Goal: Information Seeking & Learning: Learn about a topic

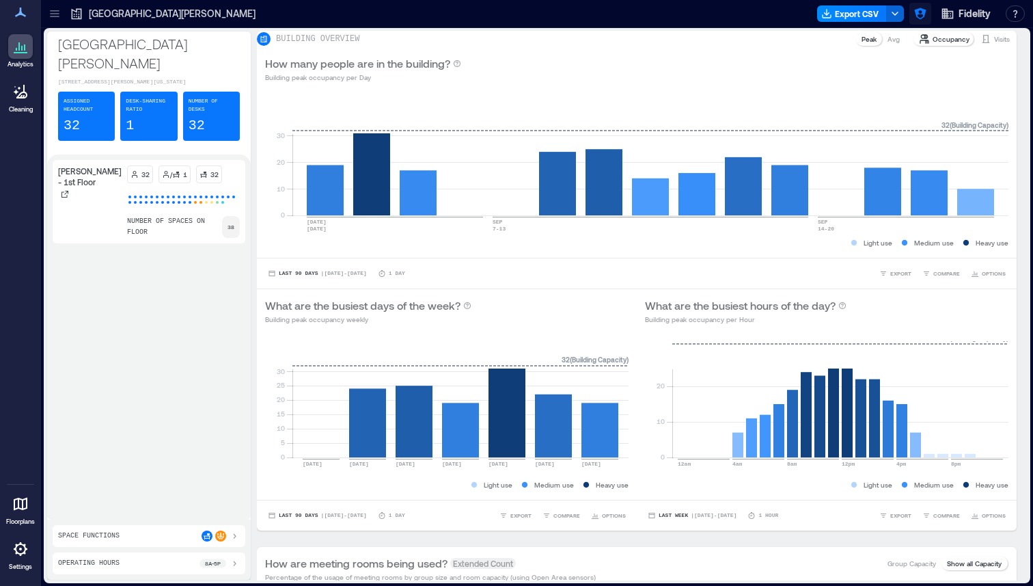
click at [920, 9] on icon "button" at bounding box center [920, 14] width 12 height 12
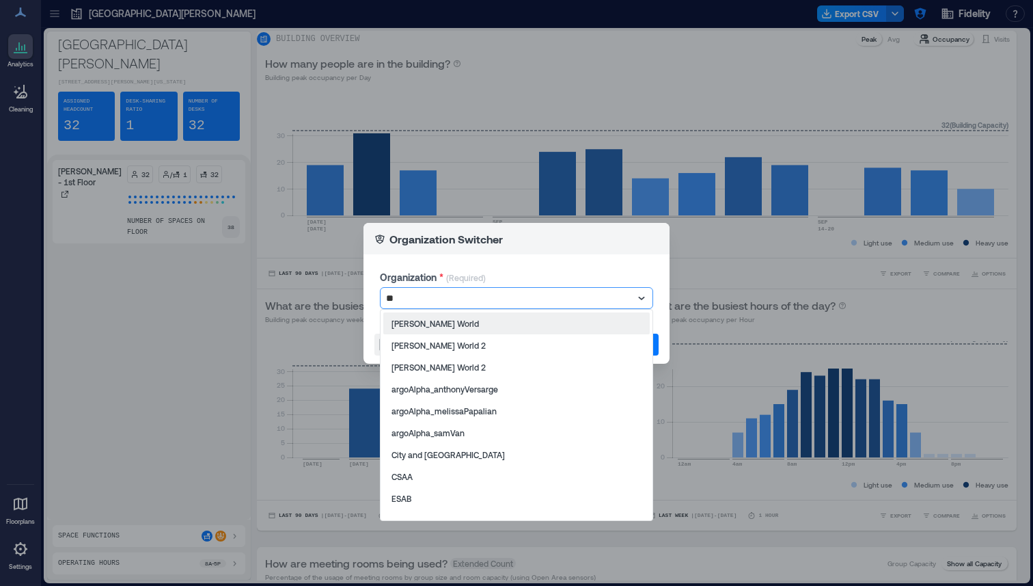
type input "***"
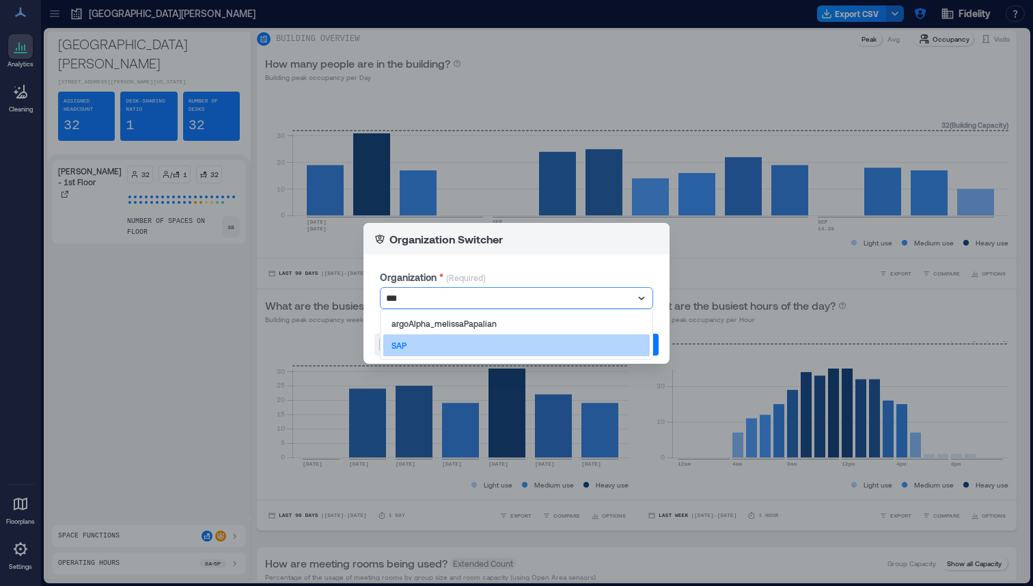
click at [478, 340] on div "SAP" at bounding box center [516, 345] width 266 height 22
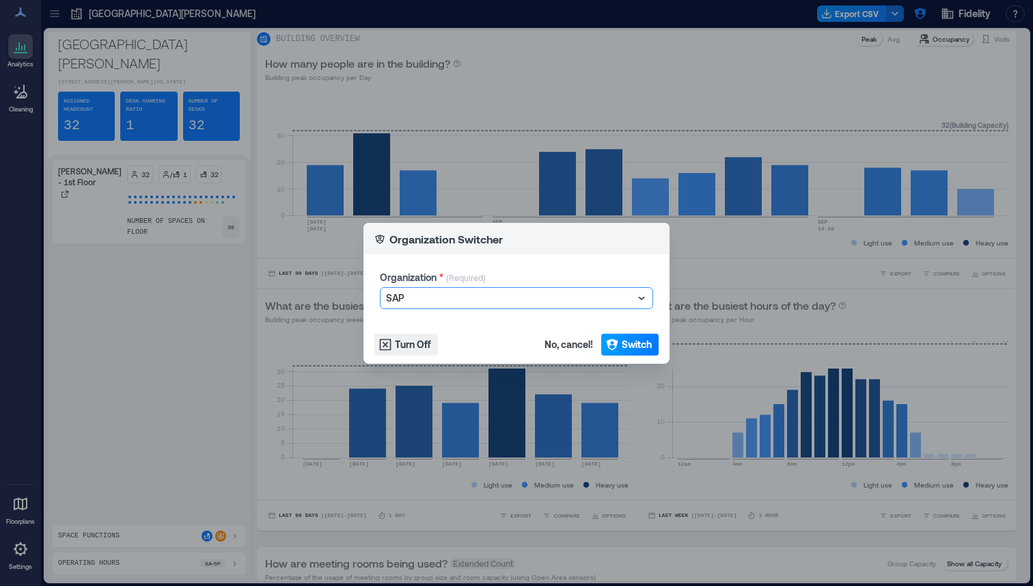
click at [627, 348] on span "Switch" at bounding box center [637, 345] width 30 height 14
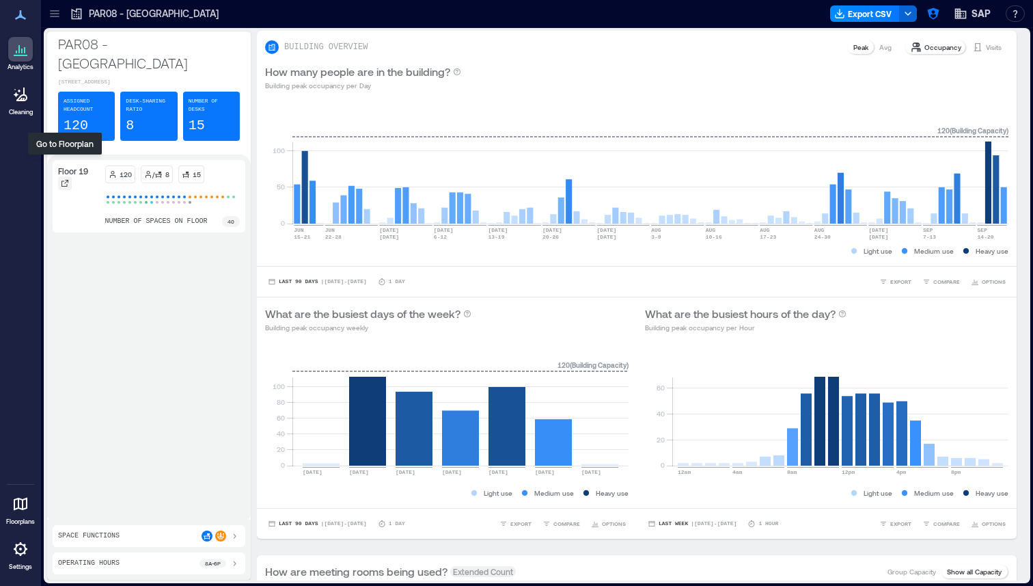
click at [69, 176] on div at bounding box center [65, 183] width 14 height 14
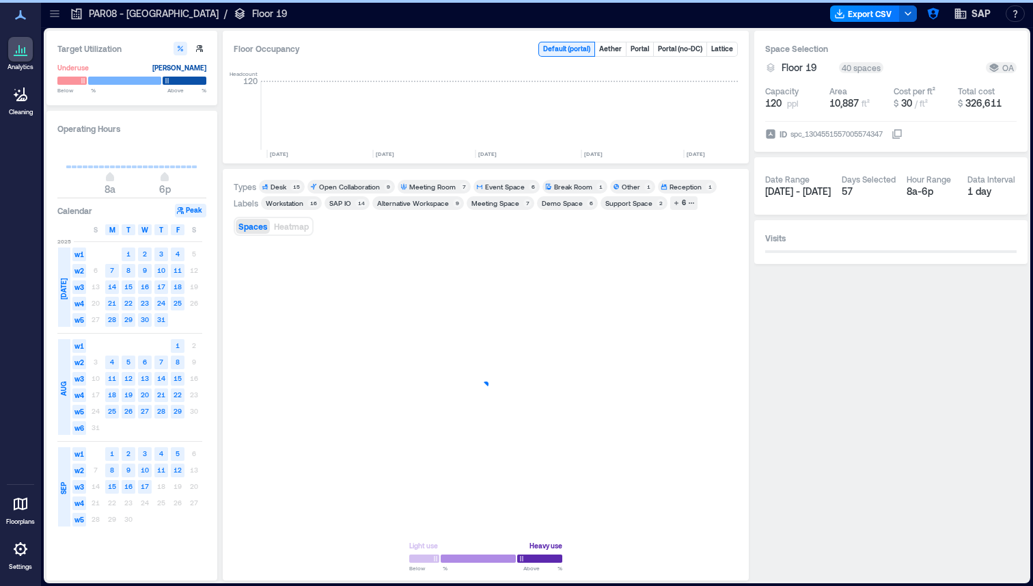
scroll to position [0, 943]
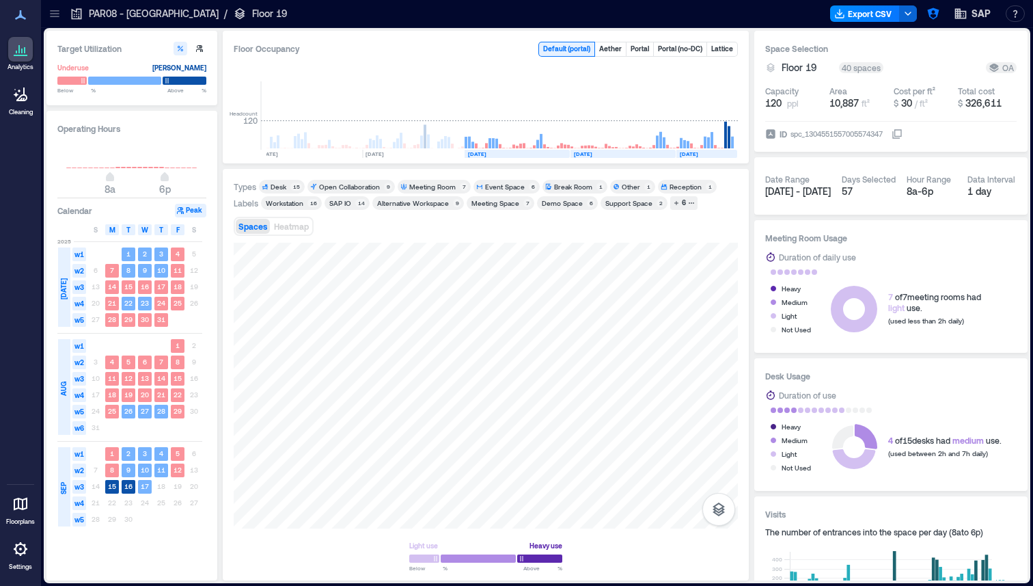
click at [49, 11] on icon at bounding box center [55, 14] width 14 height 14
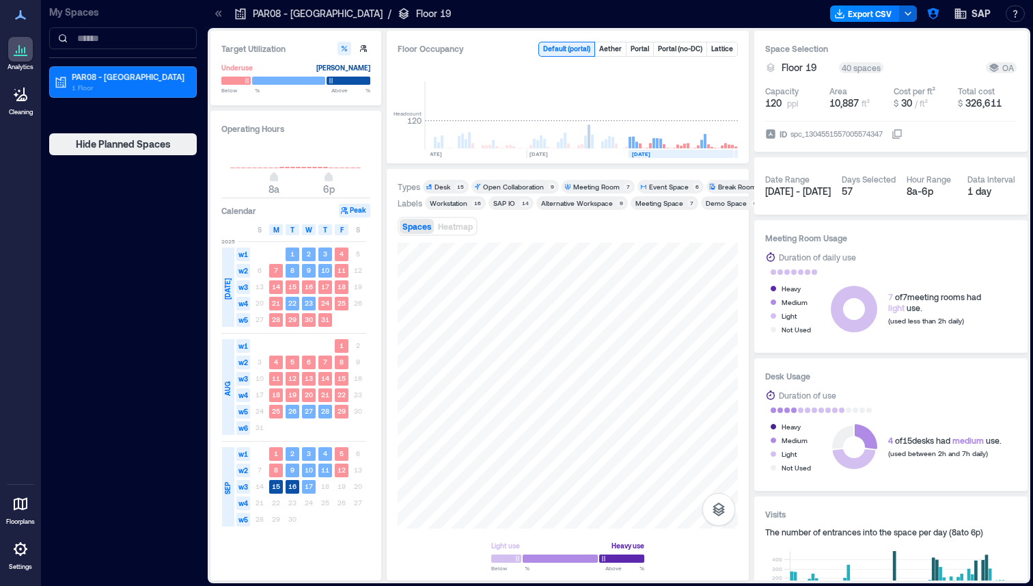
click at [218, 12] on icon at bounding box center [219, 14] width 14 height 14
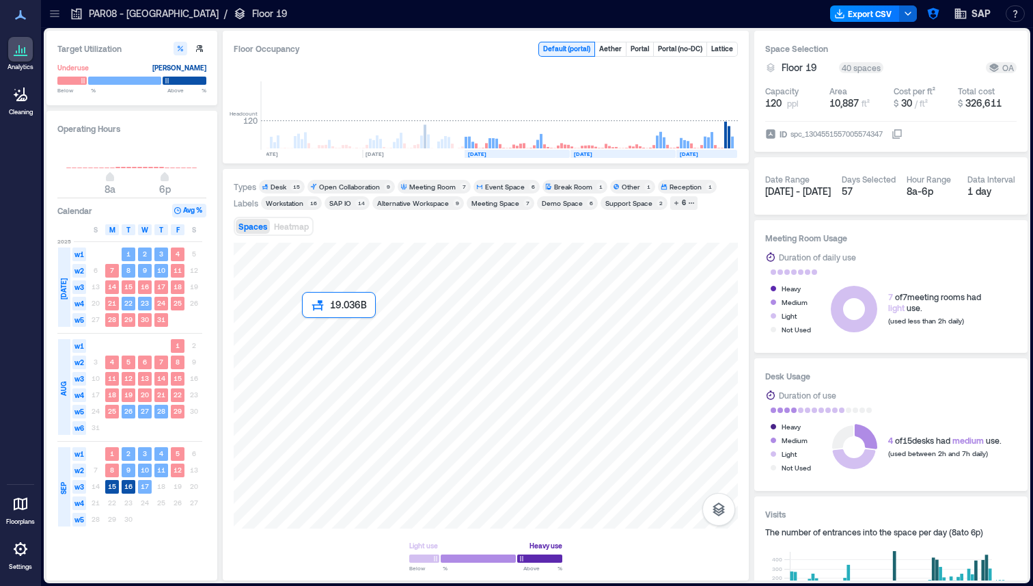
click at [310, 328] on div at bounding box center [486, 386] width 504 height 286
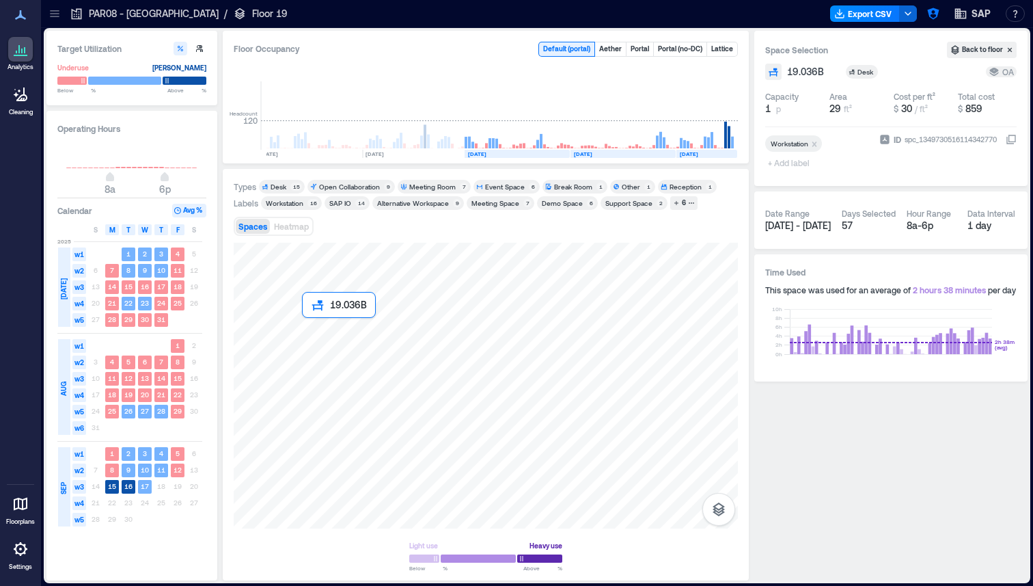
click at [310, 328] on div at bounding box center [486, 386] width 504 height 286
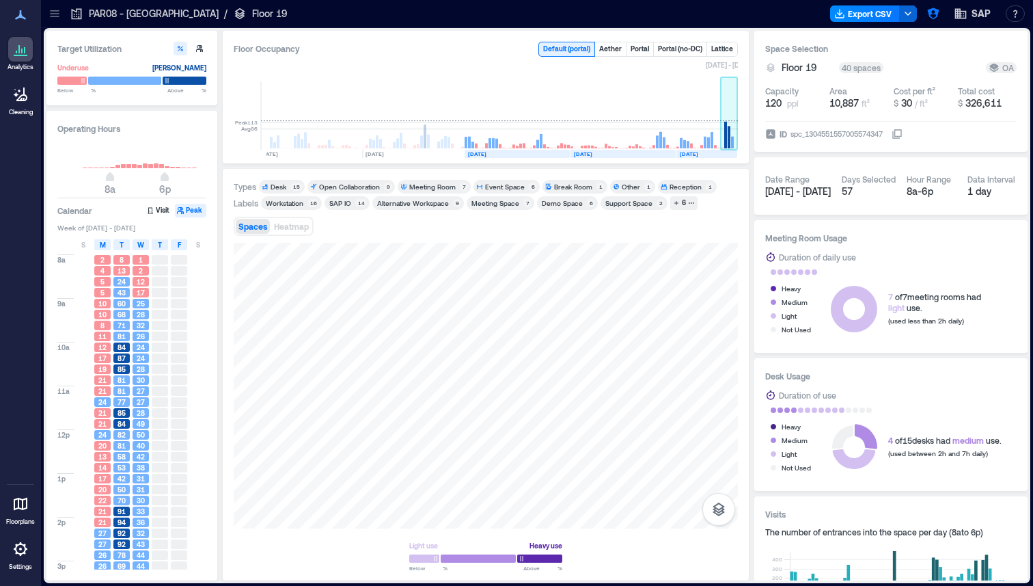
click at [728, 140] on rect at bounding box center [729, 137] width 3 height 23
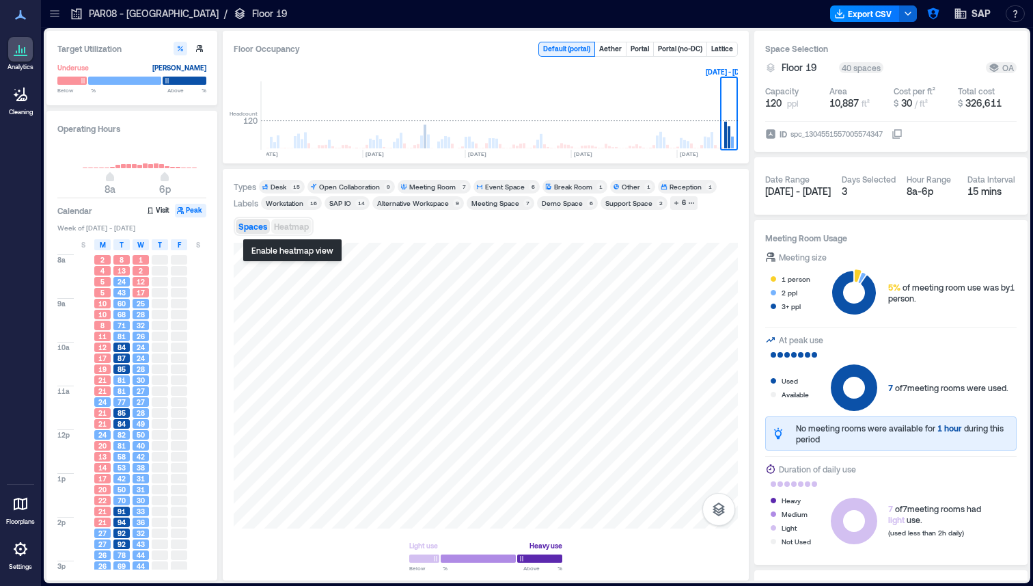
click at [284, 226] on span "Heatmap" at bounding box center [291, 226] width 35 height 10
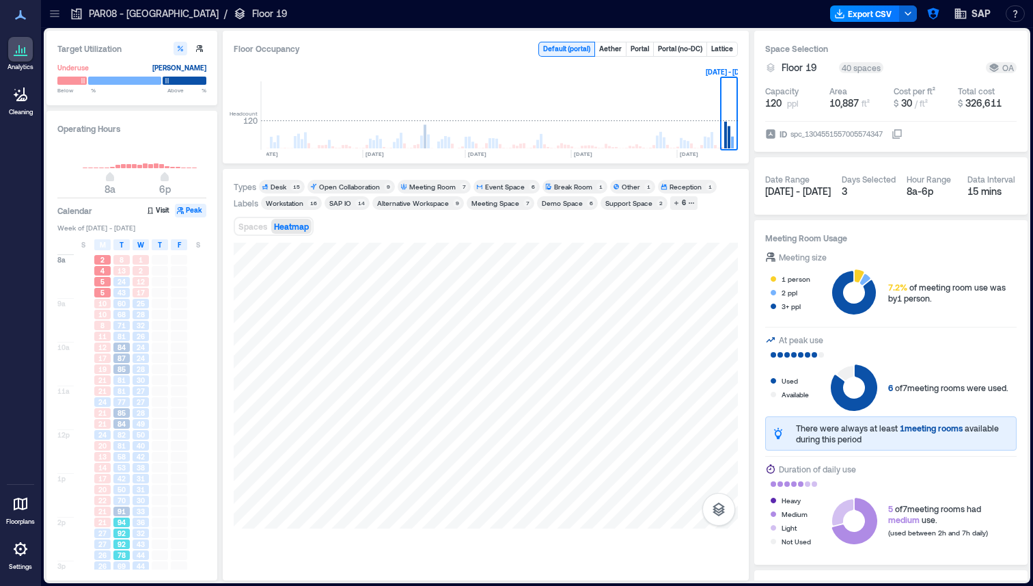
click at [117, 525] on div "94" at bounding box center [121, 522] width 16 height 10
click at [126, 428] on div "84" at bounding box center [121, 424] width 16 height 10
click at [124, 345] on span "84" at bounding box center [122, 347] width 8 height 10
click at [126, 512] on div "91" at bounding box center [121, 511] width 16 height 10
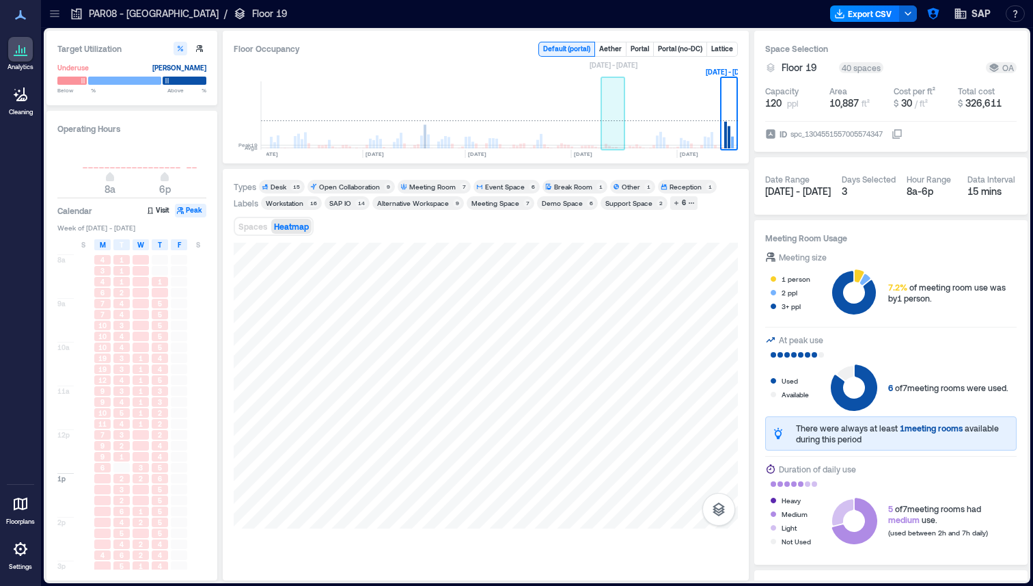
click at [606, 143] on rect at bounding box center [613, 115] width 24 height 68
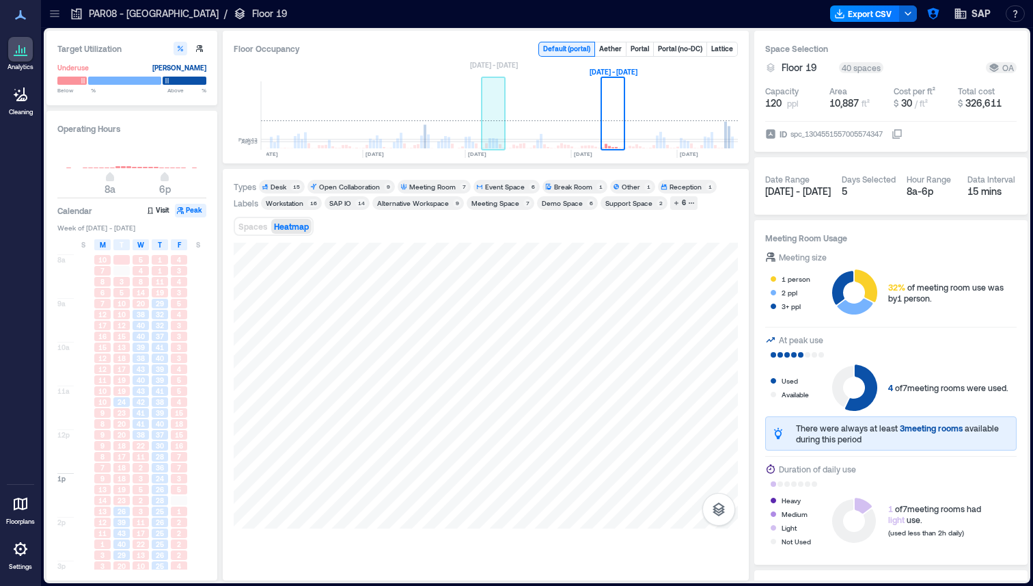
click at [494, 143] on rect at bounding box center [493, 143] width 3 height 10
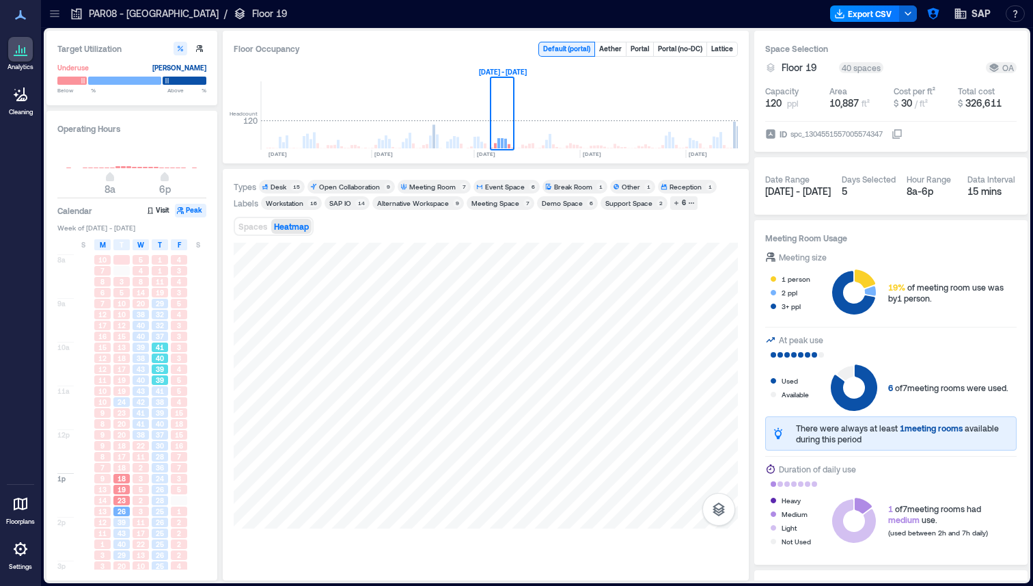
click at [156, 376] on span "39" at bounding box center [160, 380] width 8 height 10
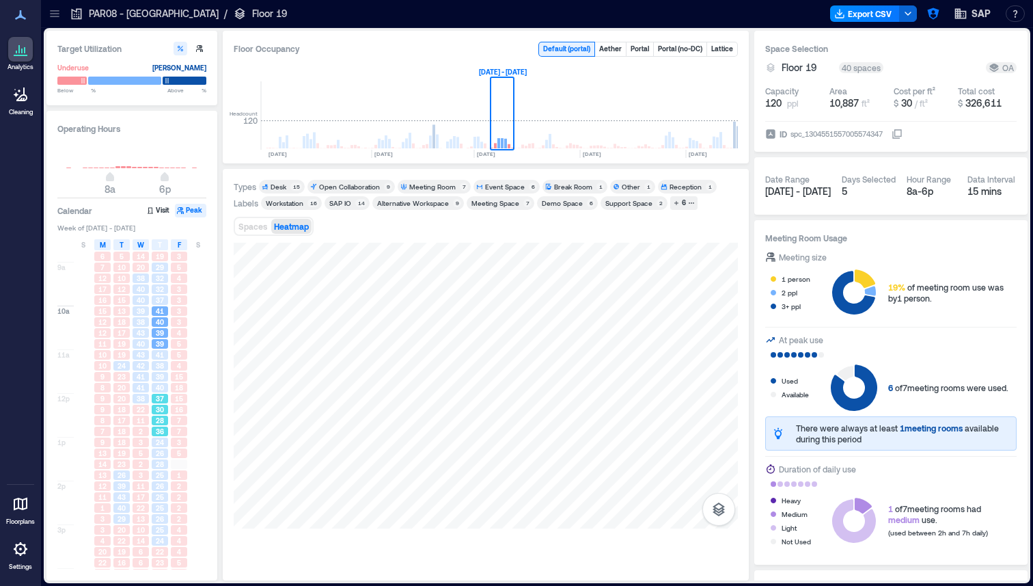
scroll to position [35, 0]
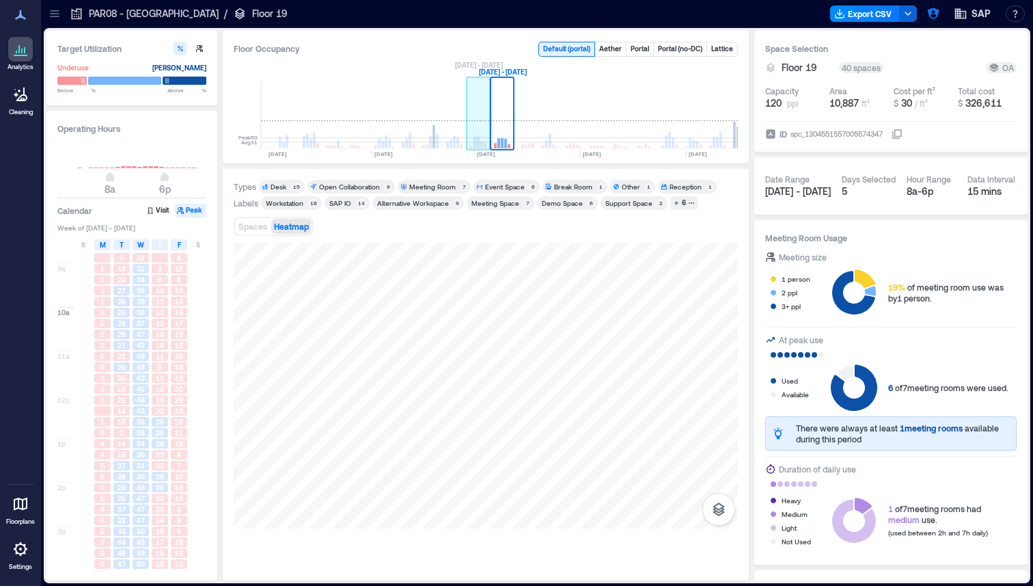
click at [473, 144] on rect at bounding box center [474, 143] width 3 height 12
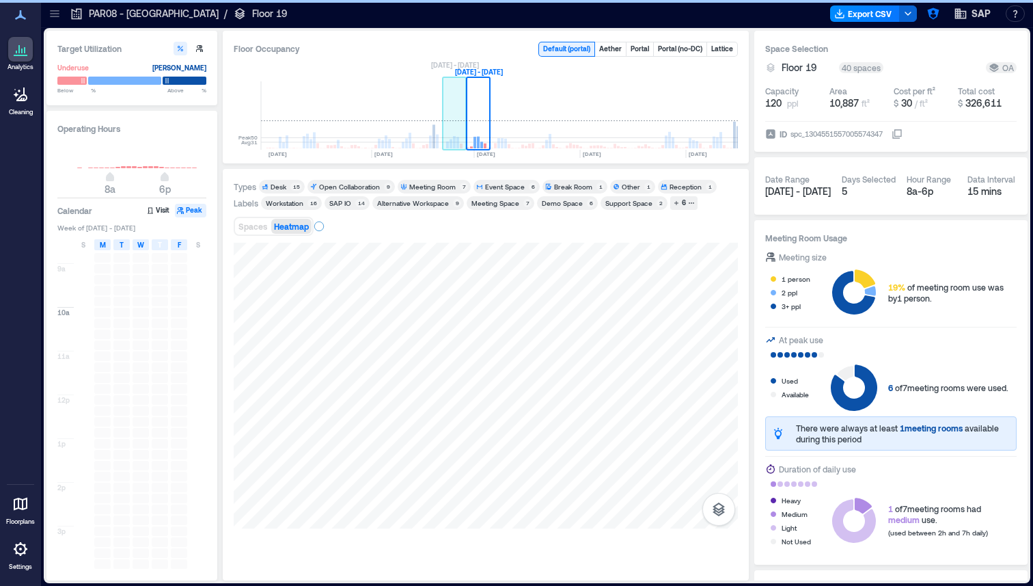
scroll to position [0, 910]
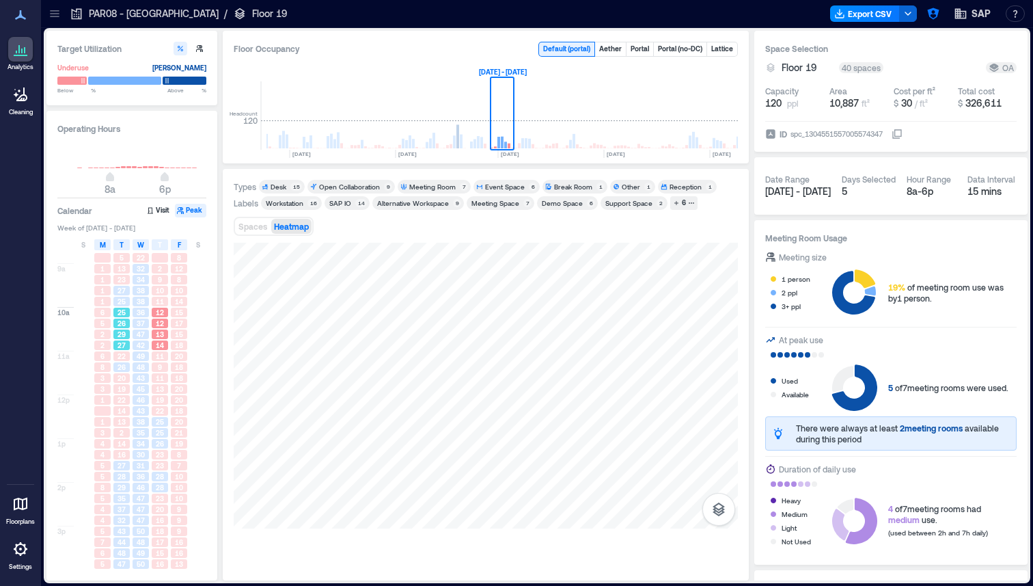
click at [115, 319] on div "26" at bounding box center [121, 323] width 16 height 10
click at [115, 457] on div "16" at bounding box center [121, 455] width 16 height 10
click at [147, 499] on div "47" at bounding box center [141, 498] width 16 height 10
click at [143, 368] on span "48" at bounding box center [141, 367] width 8 height 10
click at [140, 523] on span "47" at bounding box center [141, 520] width 8 height 10
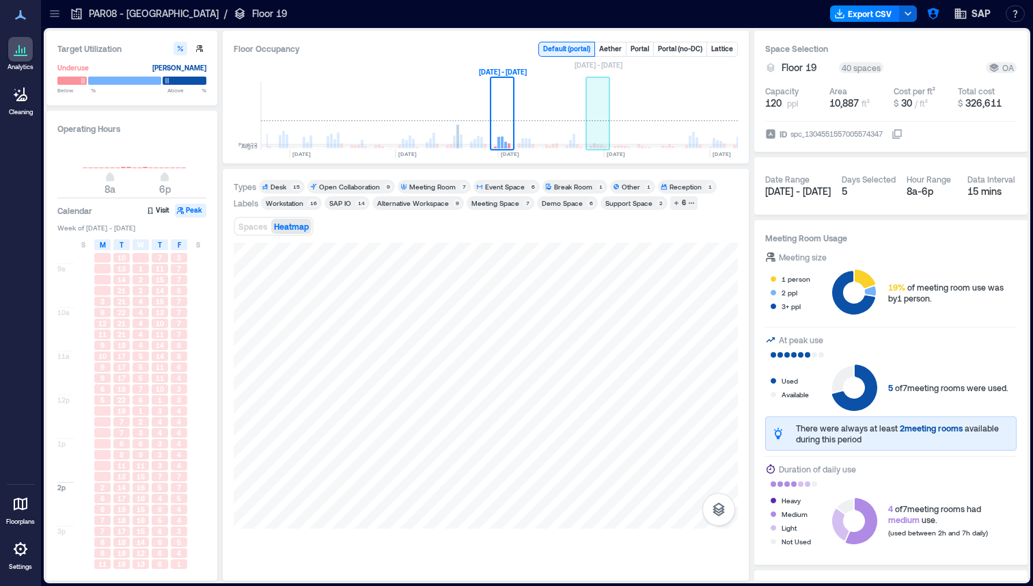
click at [590, 133] on rect at bounding box center [598, 115] width 24 height 68
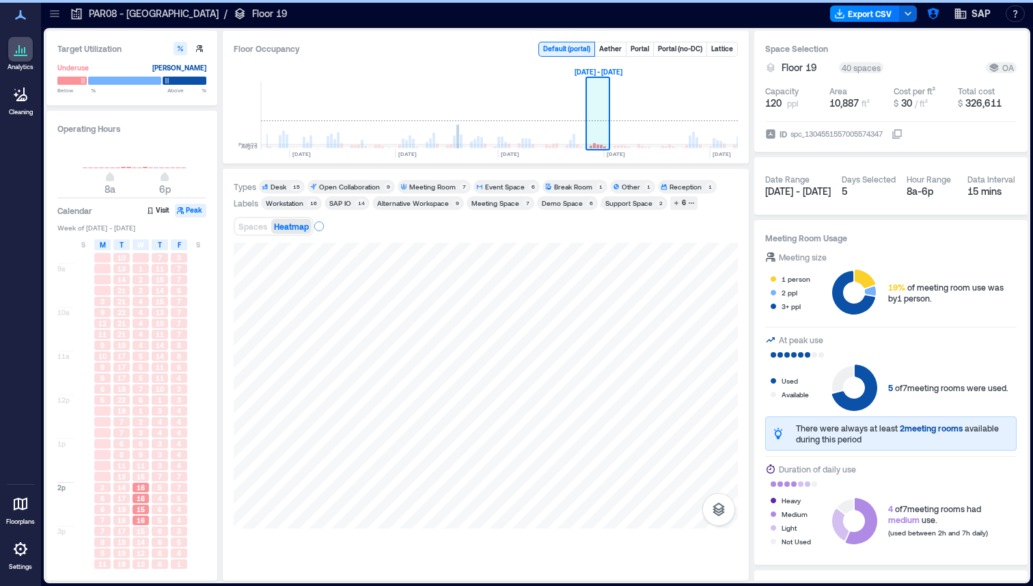
scroll to position [0, 943]
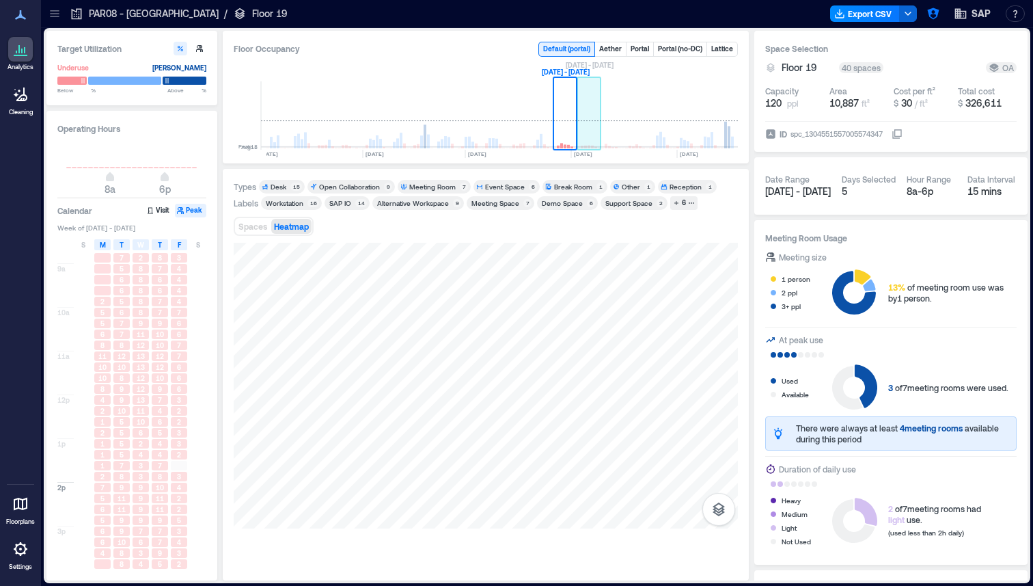
click at [586, 144] on rect at bounding box center [589, 115] width 24 height 68
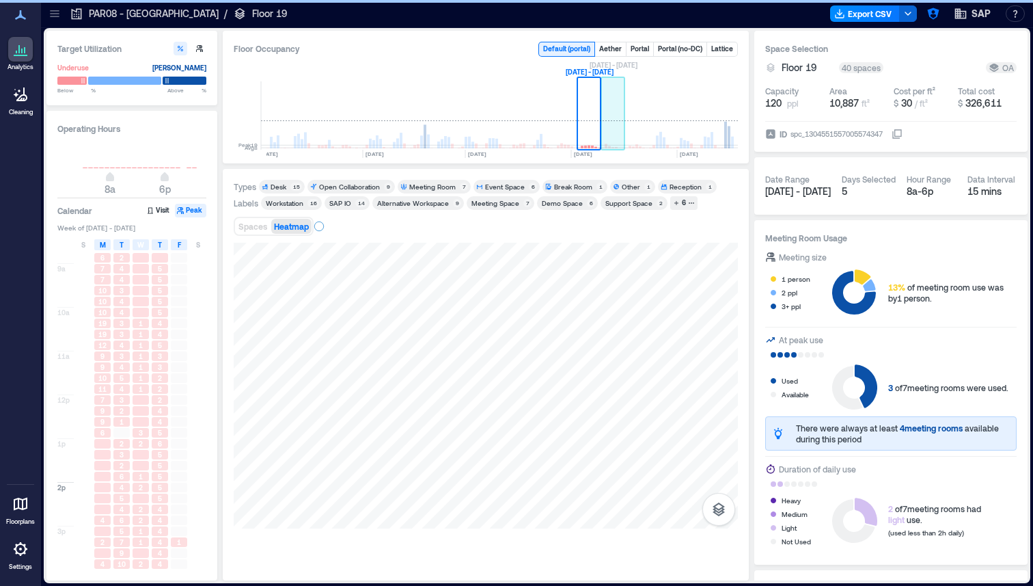
click at [613, 135] on rect at bounding box center [613, 115] width 24 height 68
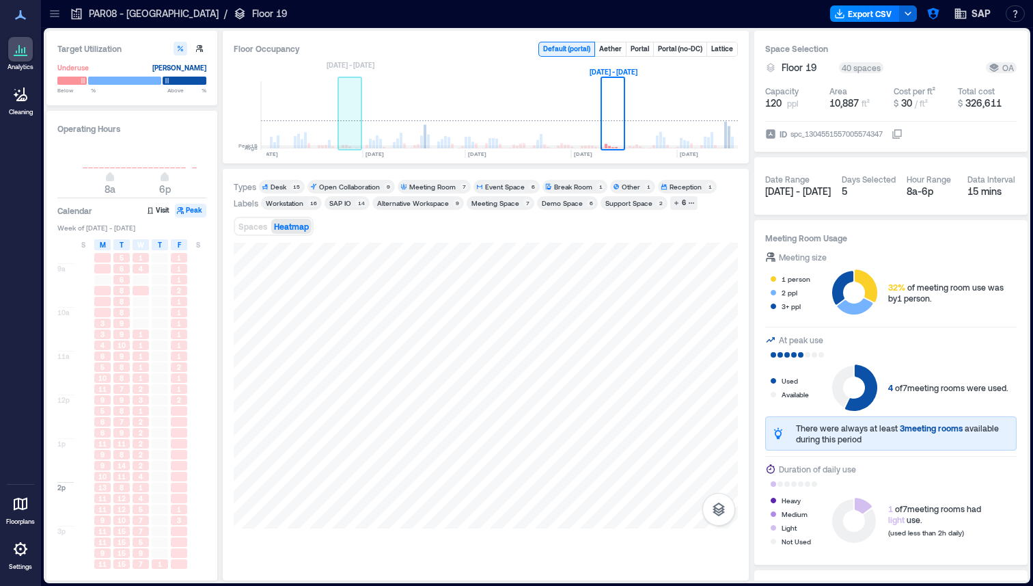
click at [345, 149] on rect at bounding box center [350, 115] width 24 height 68
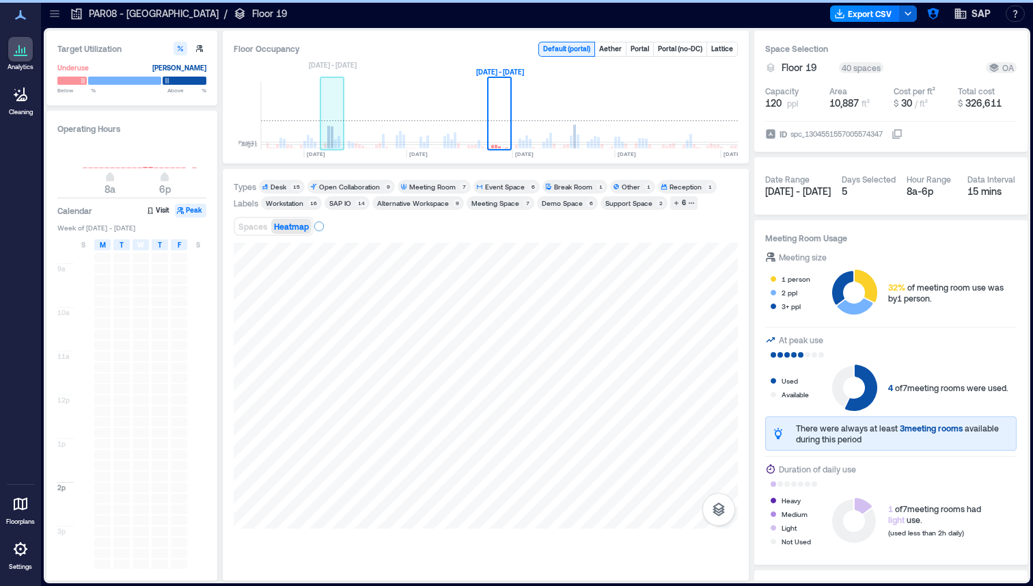
scroll to position [0, 791]
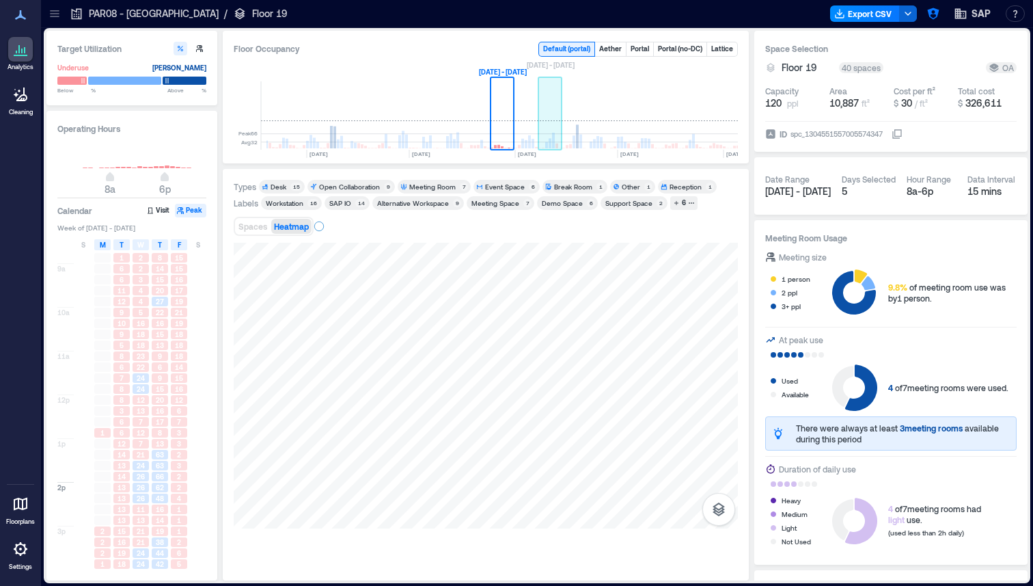
click at [553, 136] on rect at bounding box center [553, 141] width 3 height 16
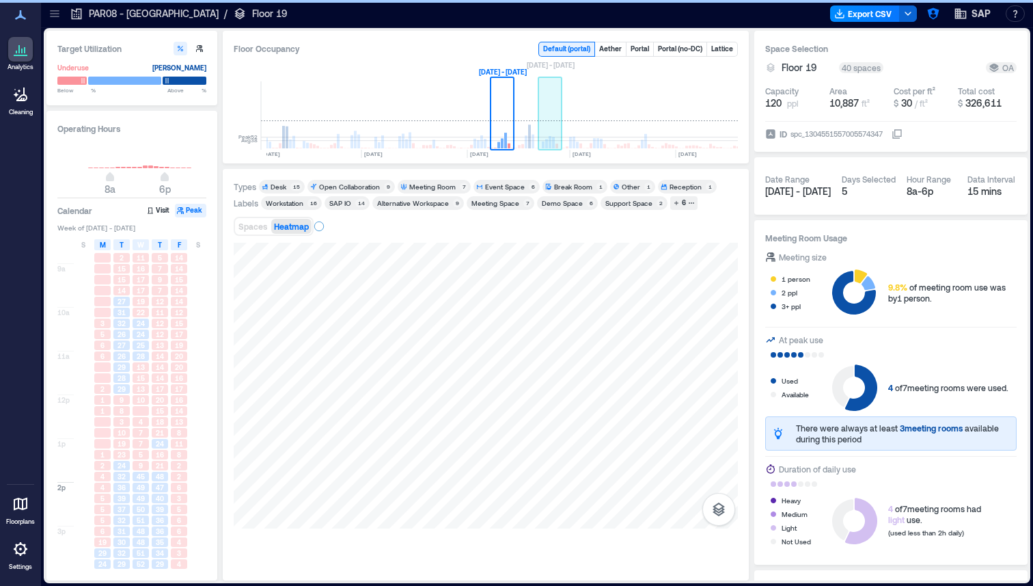
click at [558, 139] on rect at bounding box center [550, 115] width 24 height 68
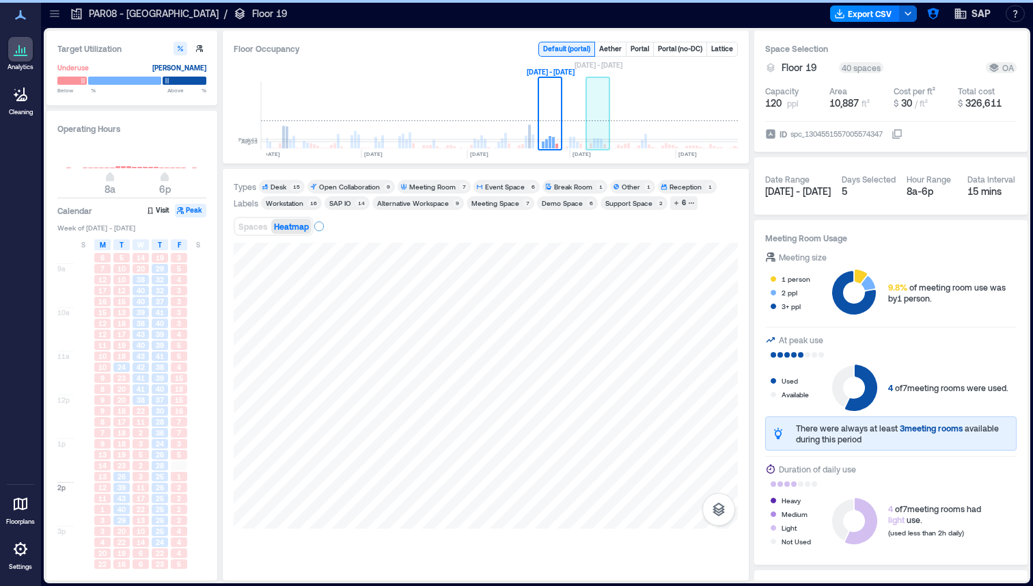
scroll to position [0, 886]
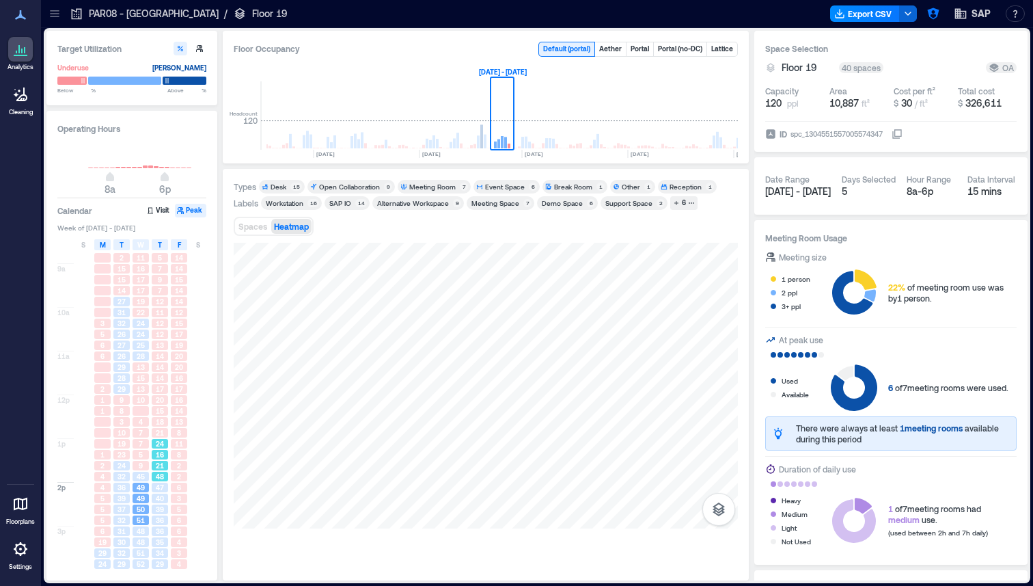
click at [160, 473] on span "48" at bounding box center [160, 476] width 8 height 10
click at [249, 227] on span "Spaces" at bounding box center [252, 226] width 29 height 10
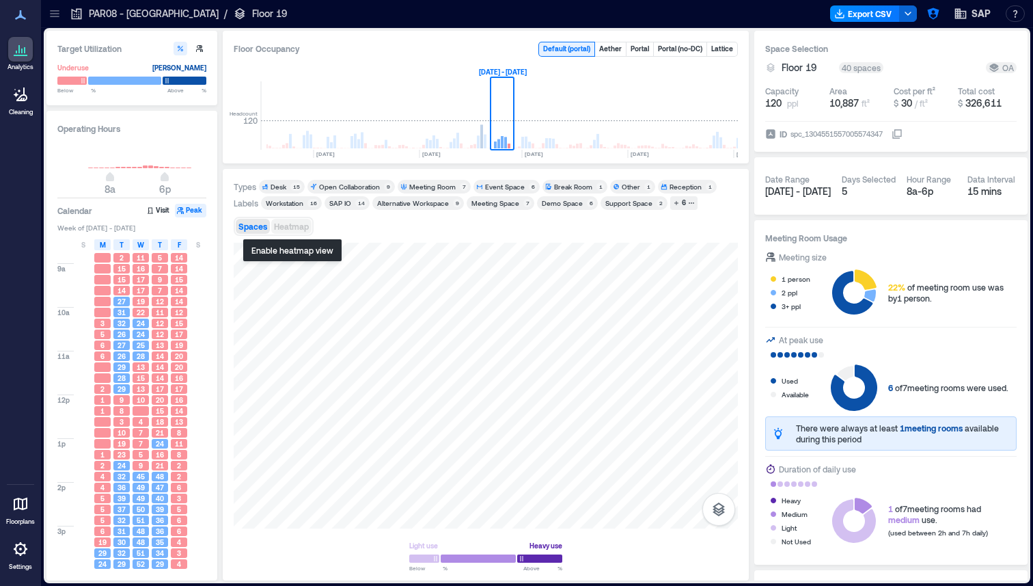
click at [286, 222] on span "Heatmap" at bounding box center [291, 226] width 35 height 10
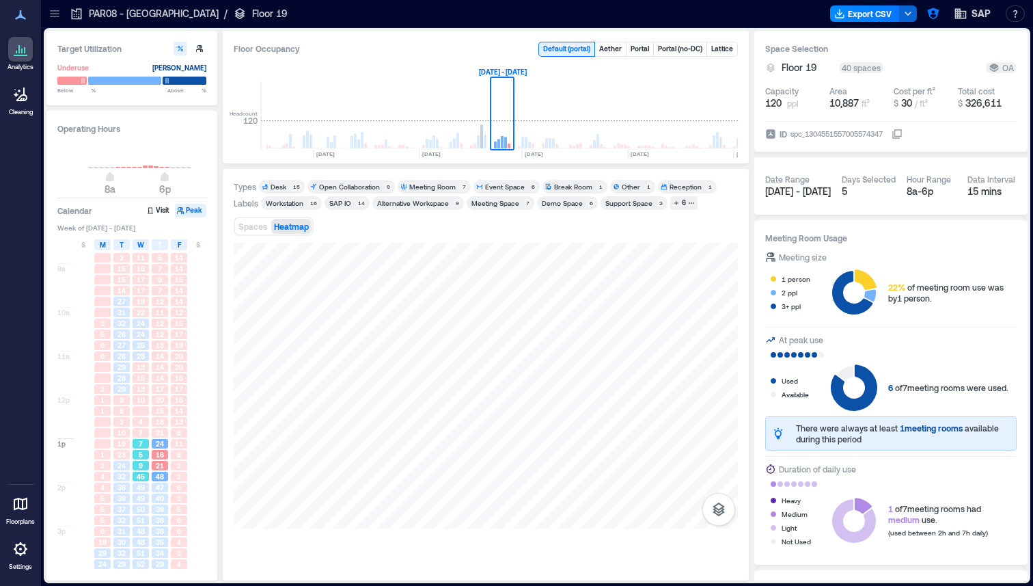
click at [137, 482] on div "49" at bounding box center [140, 487] width 19 height 11
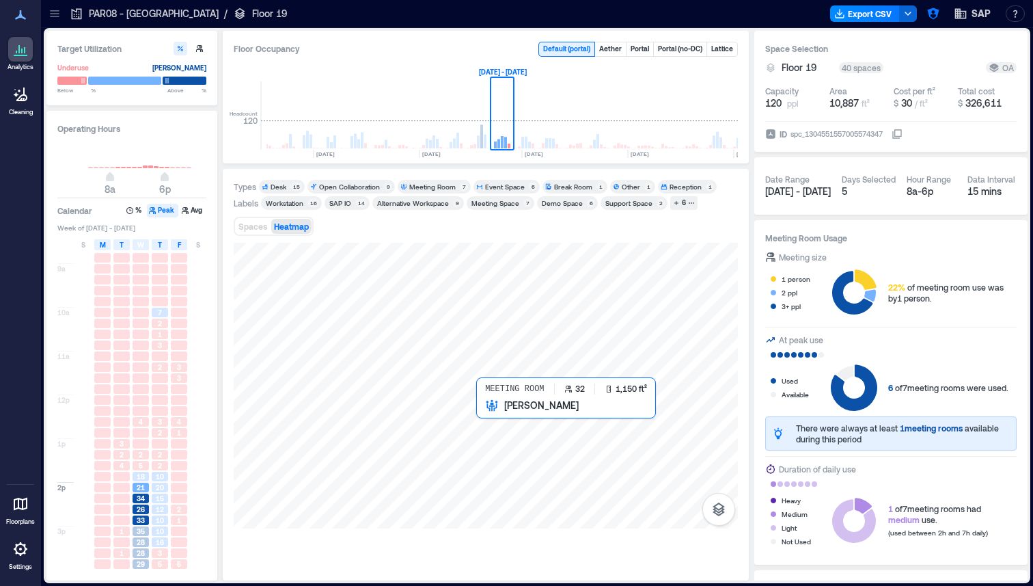
click at [599, 430] on div at bounding box center [486, 386] width 504 height 286
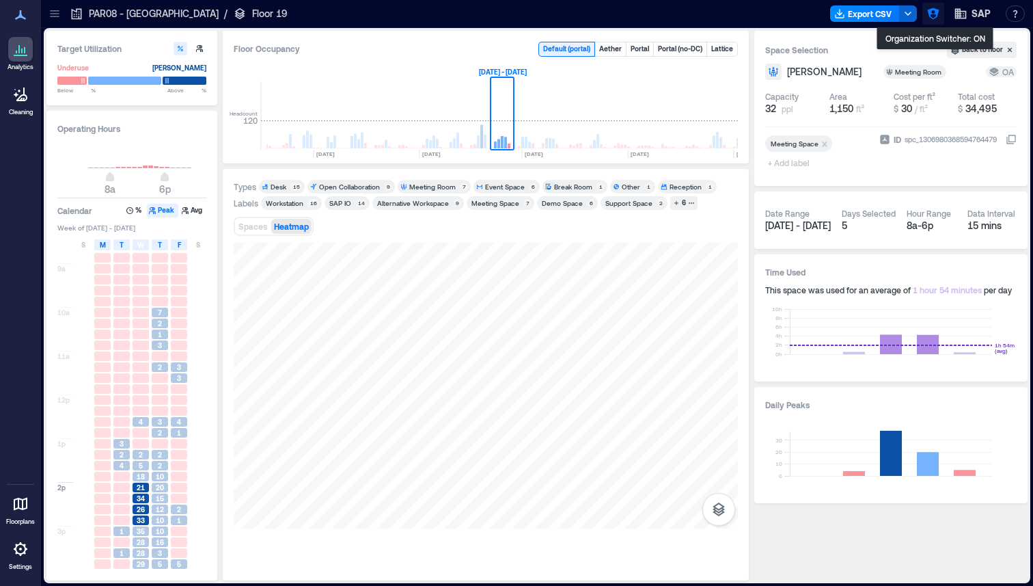
click at [936, 12] on icon "button" at bounding box center [933, 14] width 12 height 12
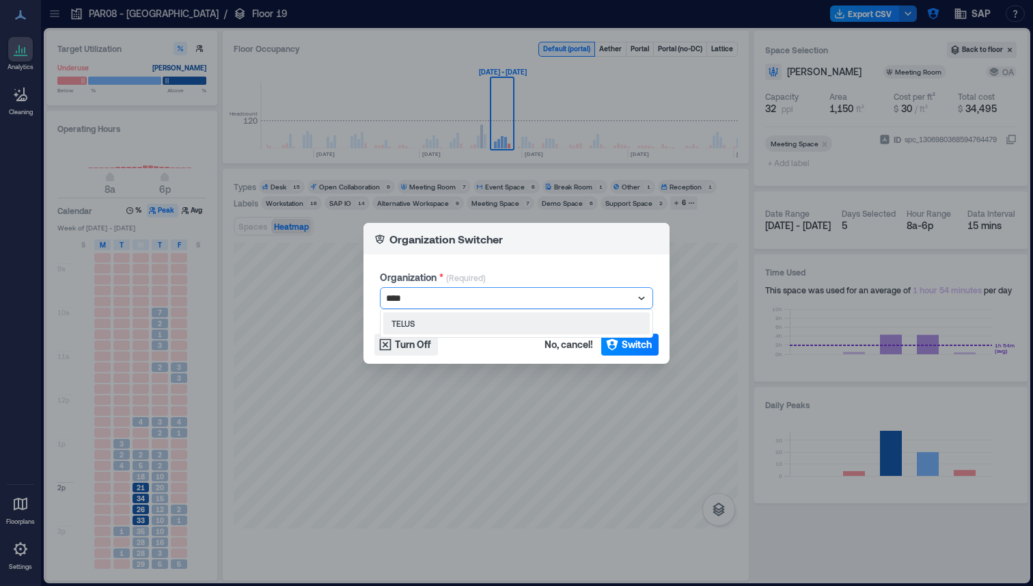
type input "*****"
click at [495, 326] on div "TELUS" at bounding box center [516, 323] width 266 height 22
click at [614, 344] on icon "button" at bounding box center [612, 344] width 12 height 12
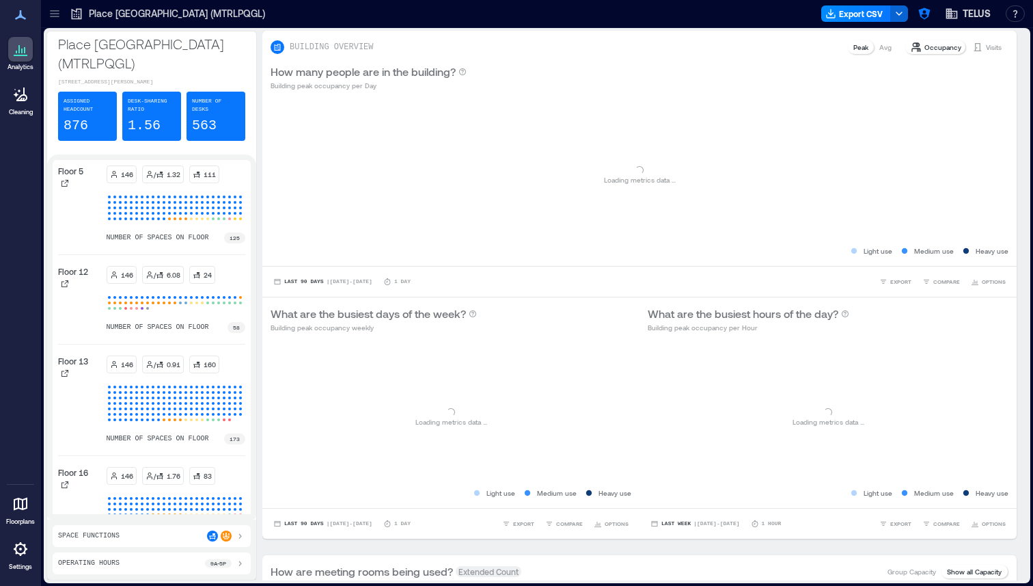
click at [58, 18] on icon at bounding box center [55, 14] width 14 height 14
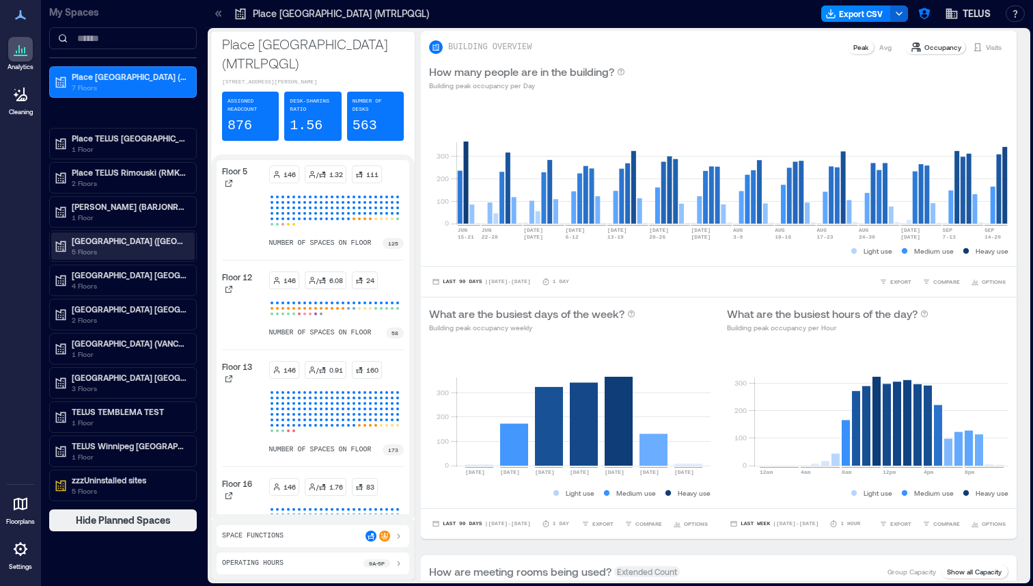
click at [111, 244] on p "TELUS Harbour (TORDONYE)" at bounding box center [129, 240] width 115 height 11
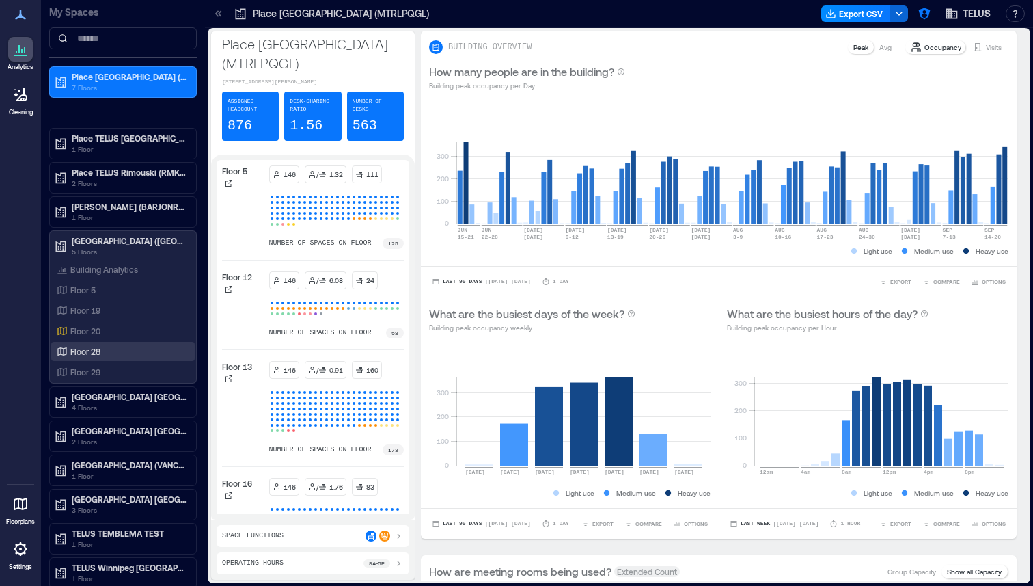
click at [97, 357] on div "Floor 28" at bounding box center [120, 351] width 133 height 14
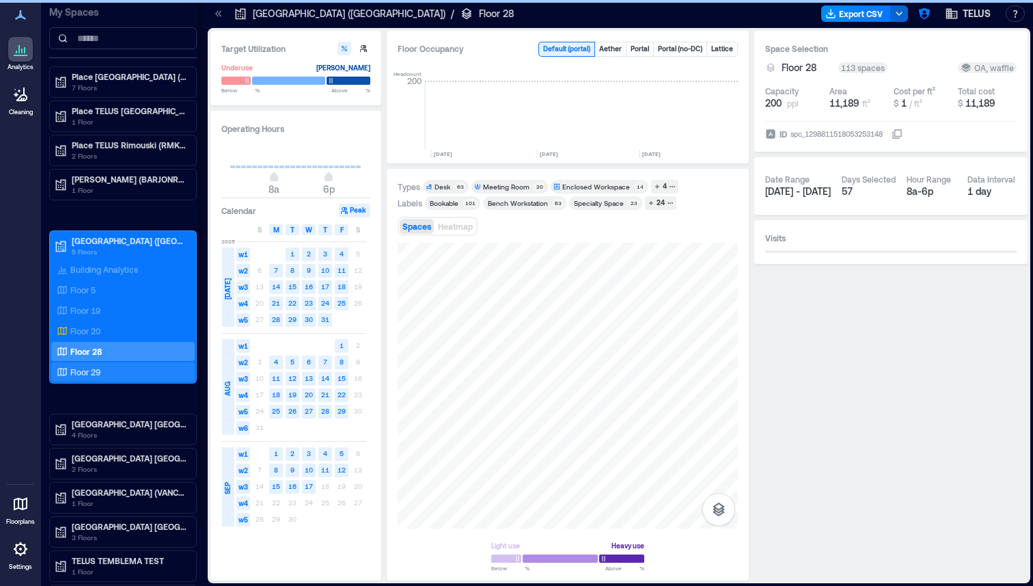
scroll to position [0, 1630]
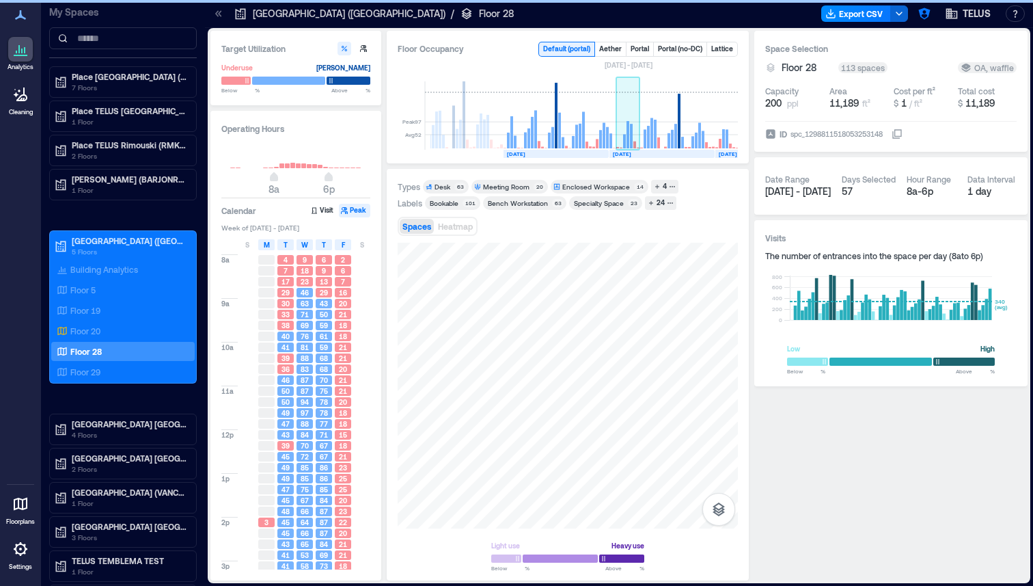
scroll to position [0, 1589]
click at [627, 139] on rect at bounding box center [630, 115] width 24 height 68
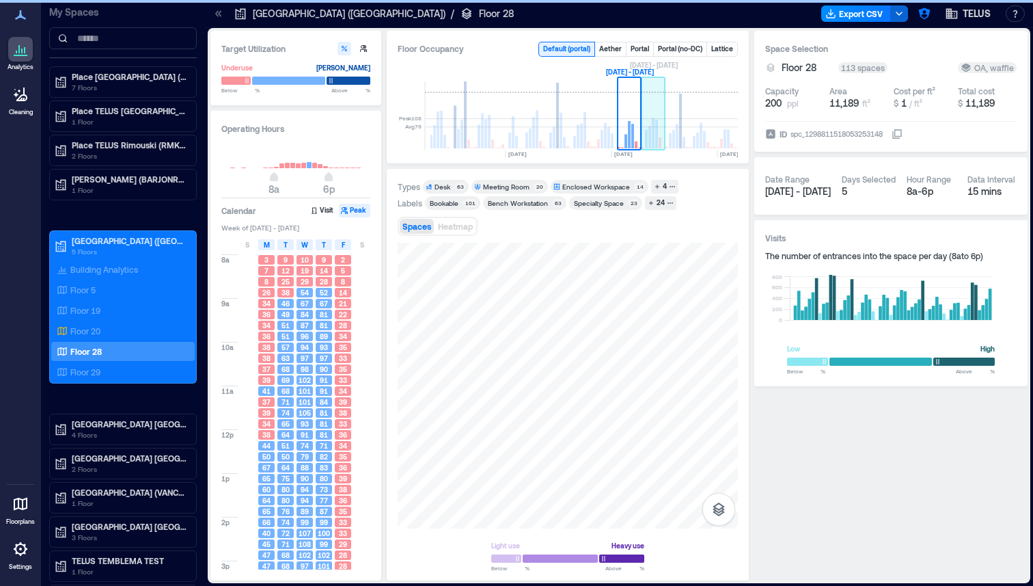
scroll to position [0, 1630]
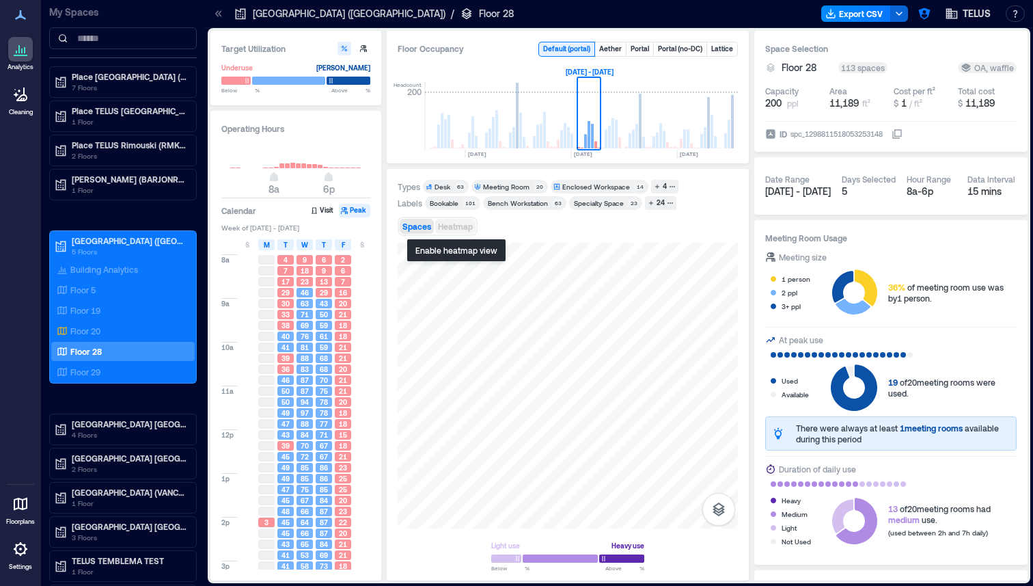
click at [455, 223] on span "Heatmap" at bounding box center [455, 226] width 35 height 10
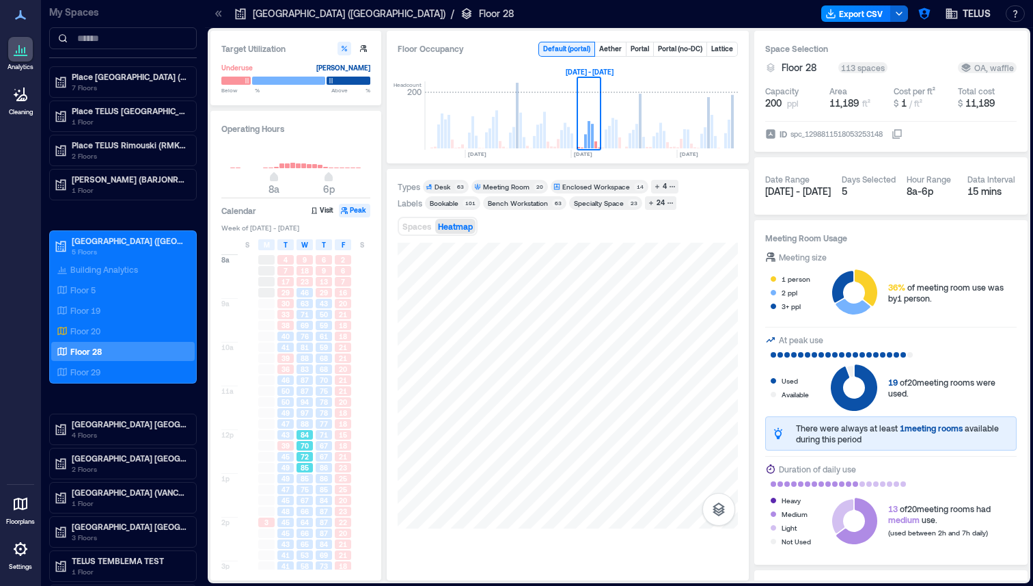
click at [303, 463] on span "85" at bounding box center [305, 468] width 8 height 10
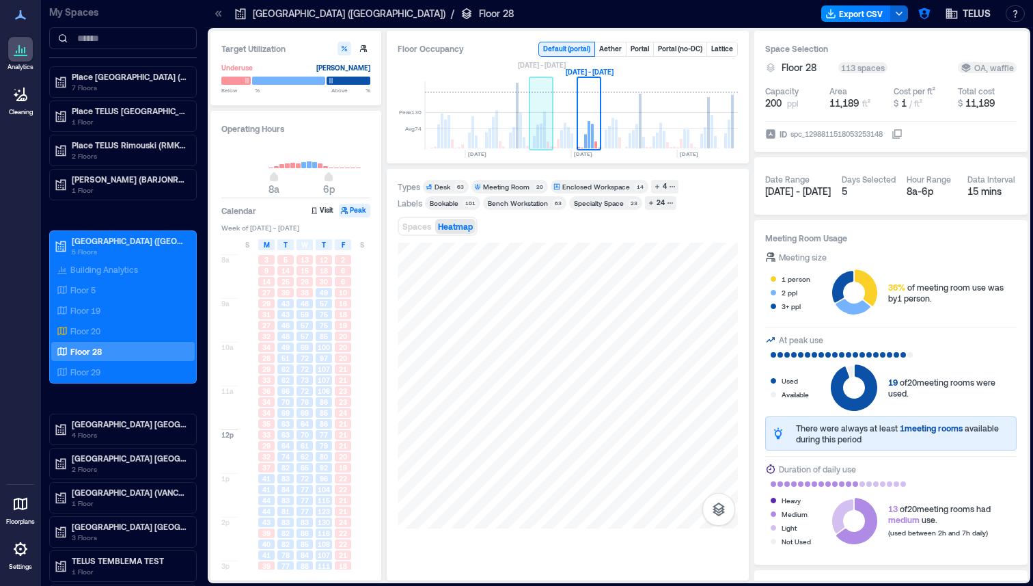
click at [541, 140] on rect at bounding box center [541, 136] width 3 height 25
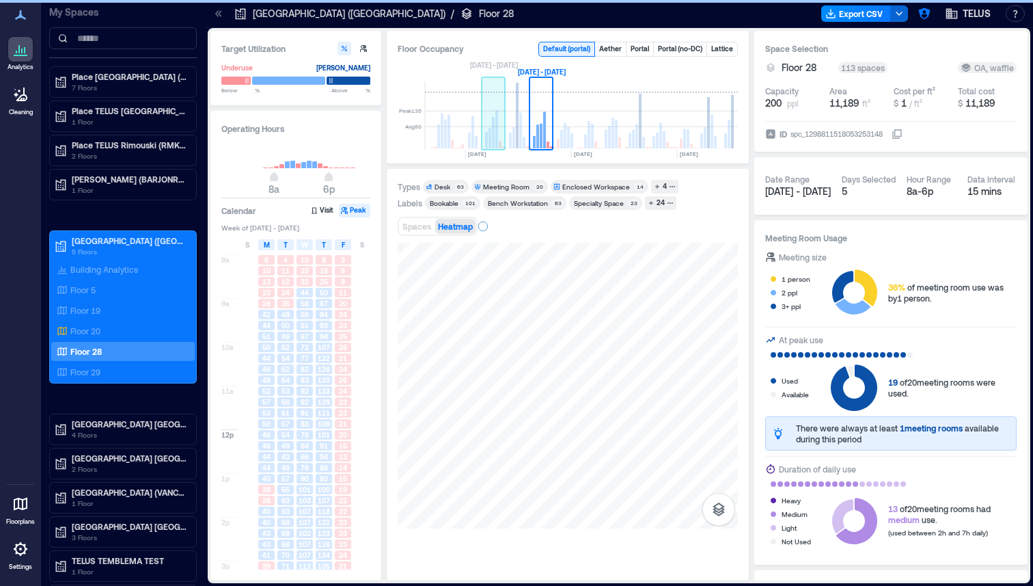
scroll to position [0, 1586]
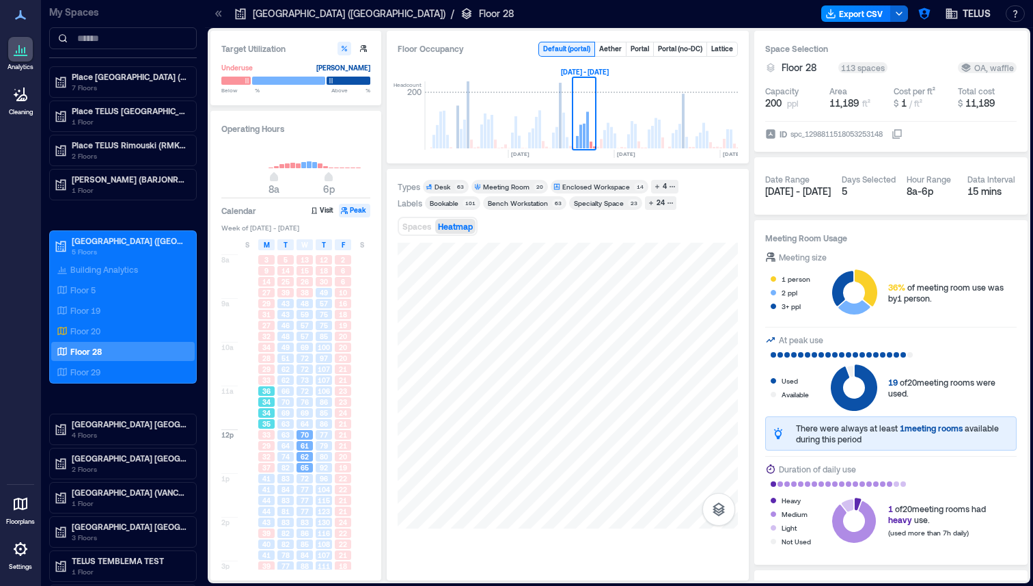
click at [270, 407] on div "34" at bounding box center [266, 412] width 19 height 11
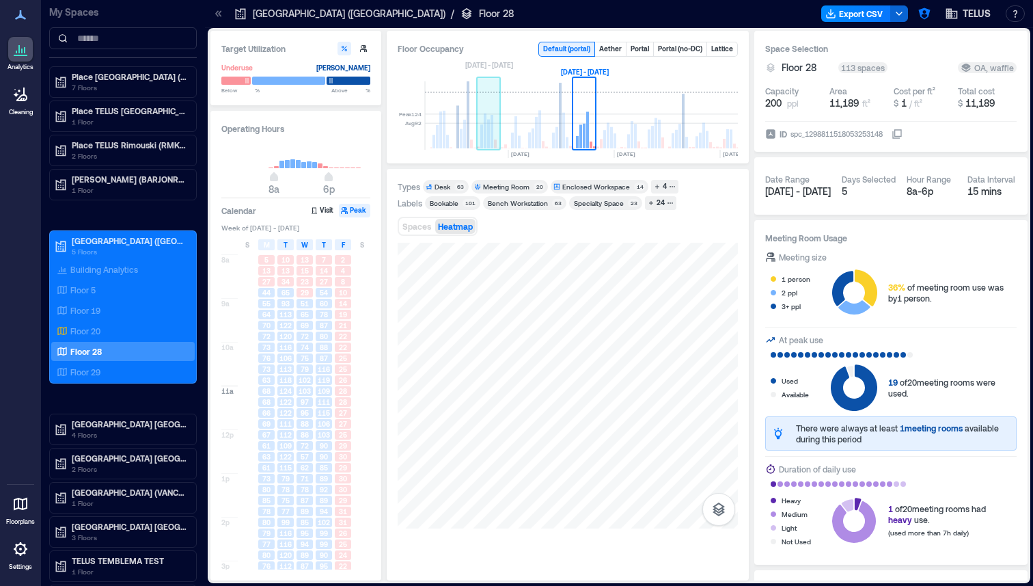
click at [491, 137] on rect at bounding box center [492, 131] width 3 height 33
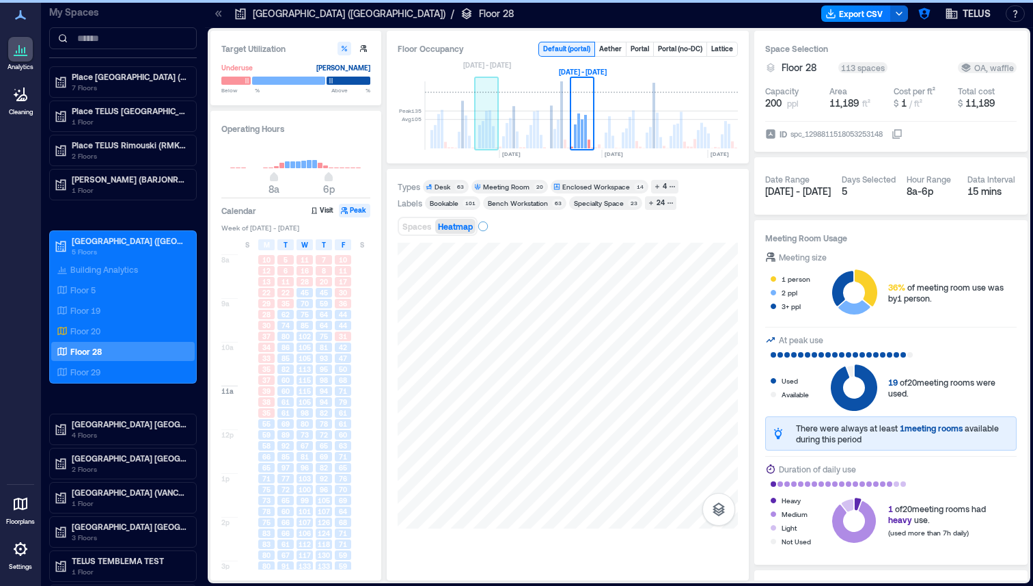
scroll to position [0, 1491]
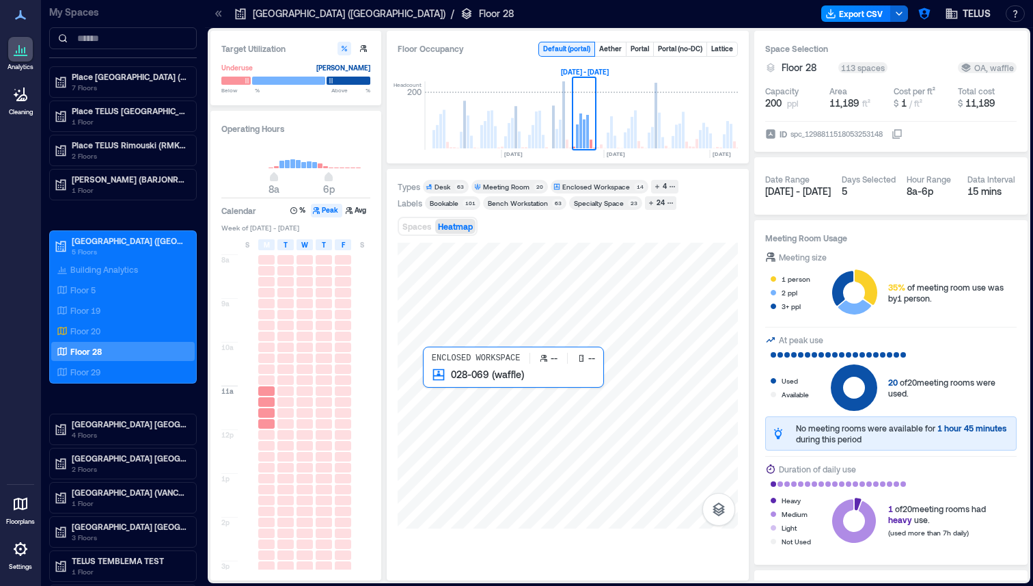
click at [428, 389] on div at bounding box center [568, 386] width 340 height 286
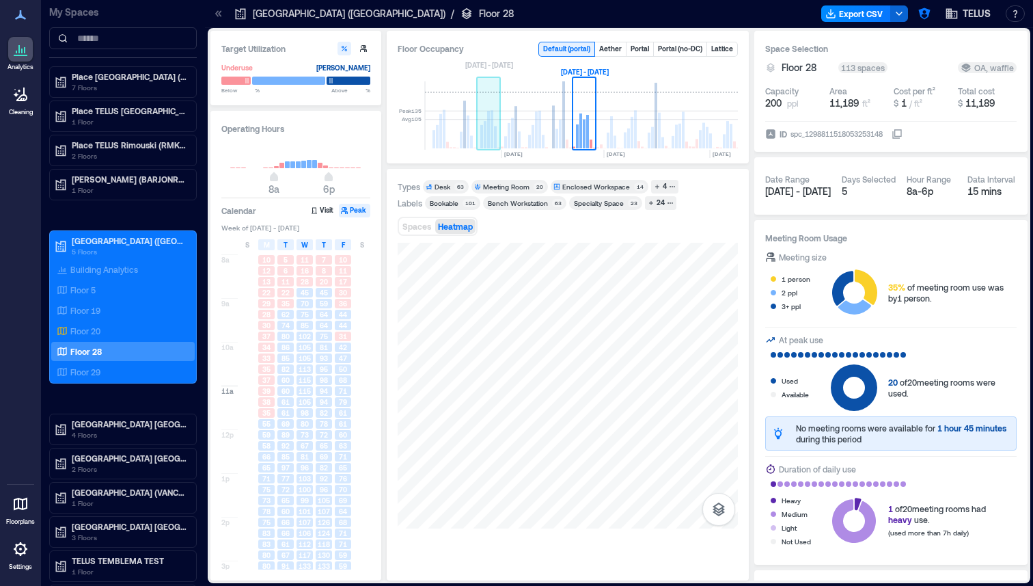
click at [484, 135] on rect at bounding box center [485, 134] width 3 height 27
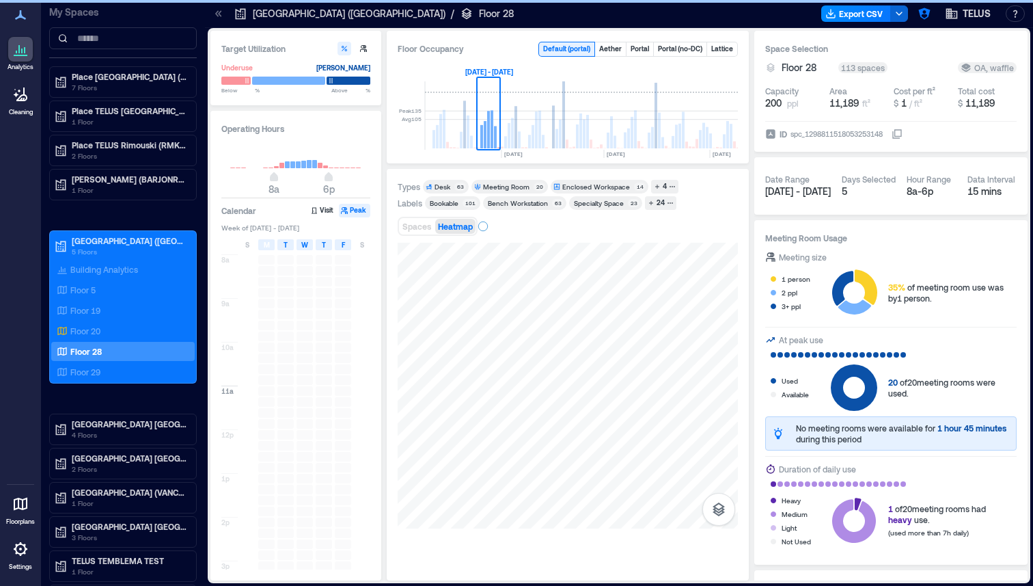
scroll to position [0, 1395]
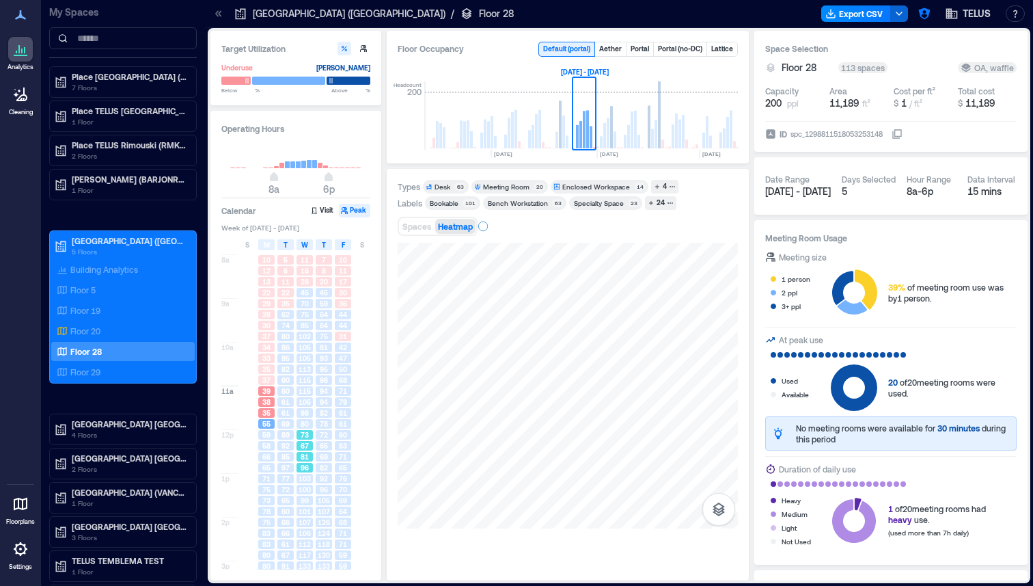
click at [307, 433] on span "73" at bounding box center [305, 435] width 8 height 10
click at [315, 394] on div "94" at bounding box center [323, 390] width 19 height 11
click at [293, 372] on div "82" at bounding box center [285, 369] width 16 height 10
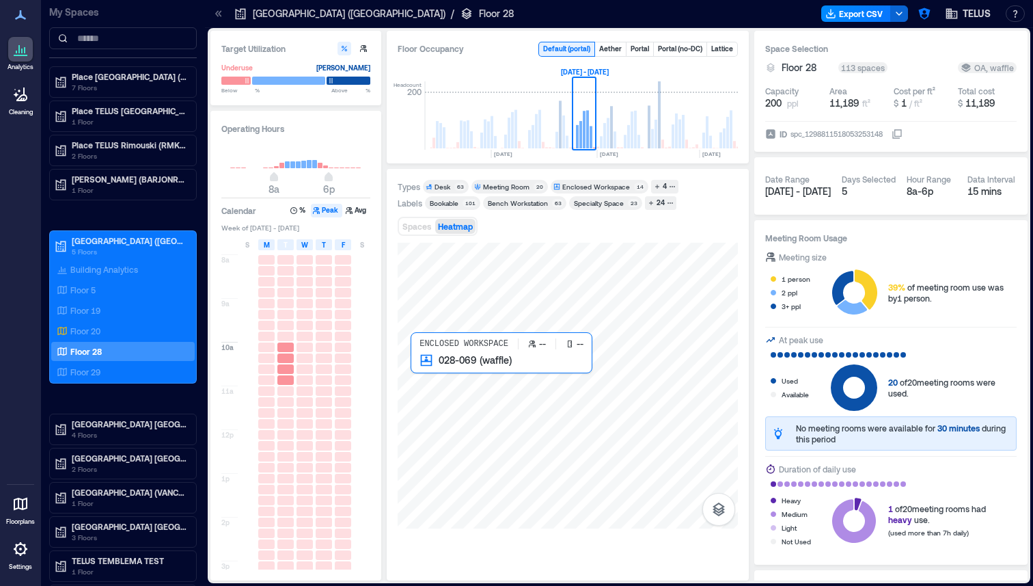
click at [466, 374] on div at bounding box center [568, 386] width 340 height 286
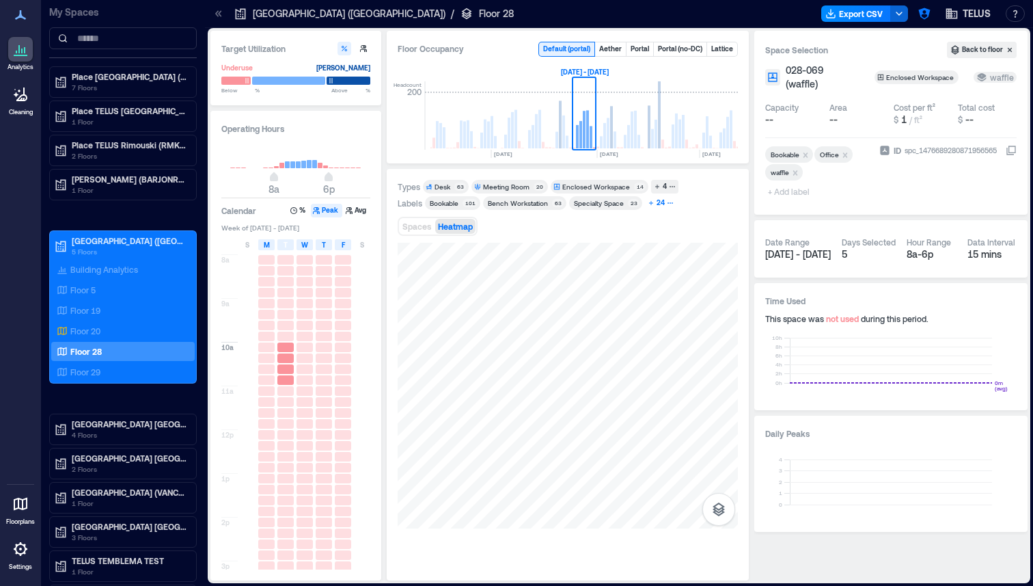
click at [667, 201] on icon "button" at bounding box center [670, 203] width 7 height 7
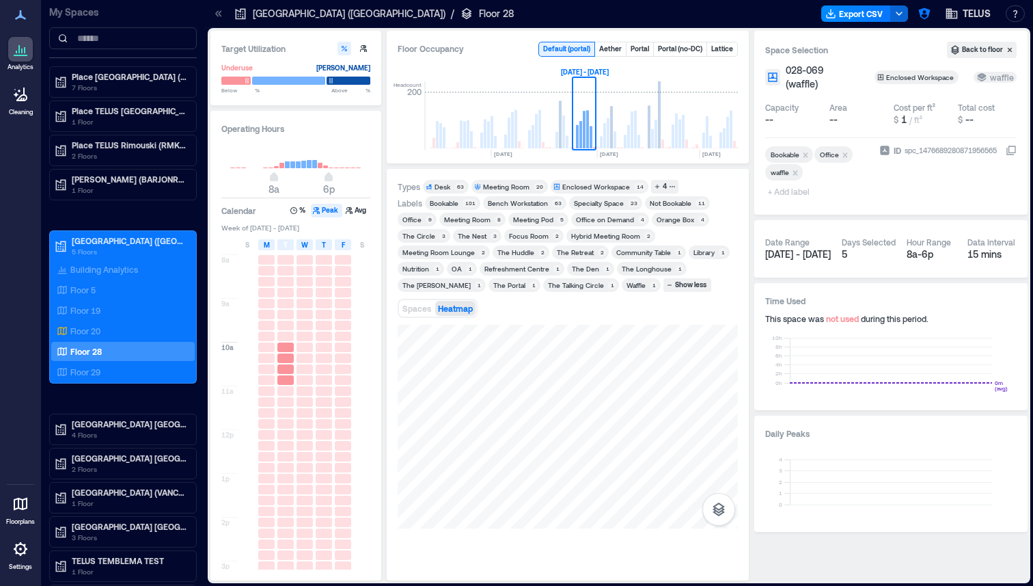
click at [454, 269] on div "OA" at bounding box center [457, 269] width 10 height 10
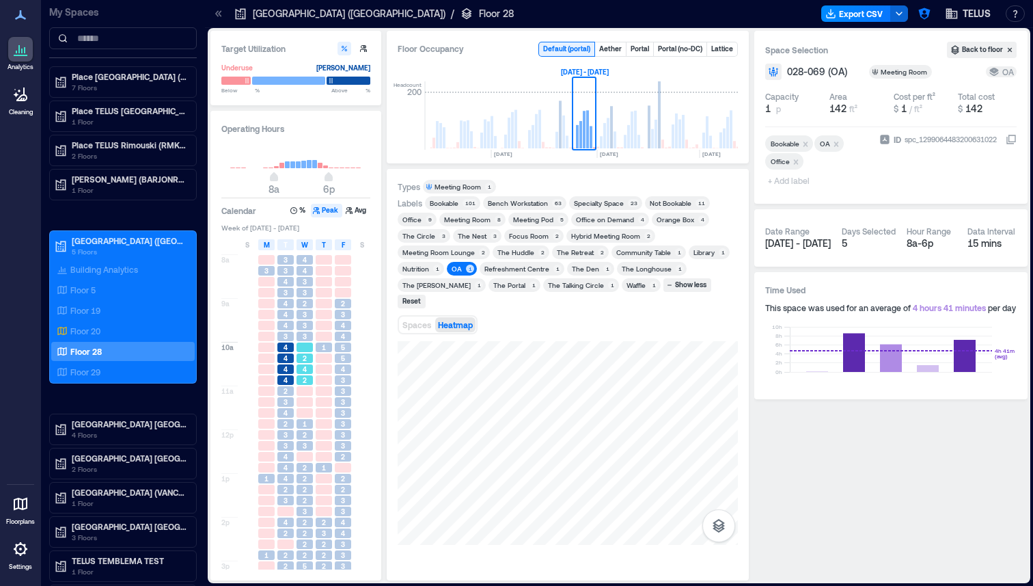
click at [307, 368] on div "4" at bounding box center [305, 369] width 16 height 10
click at [340, 367] on div "4" at bounding box center [343, 369] width 16 height 10
click at [627, 286] on div "Waffle" at bounding box center [636, 285] width 19 height 10
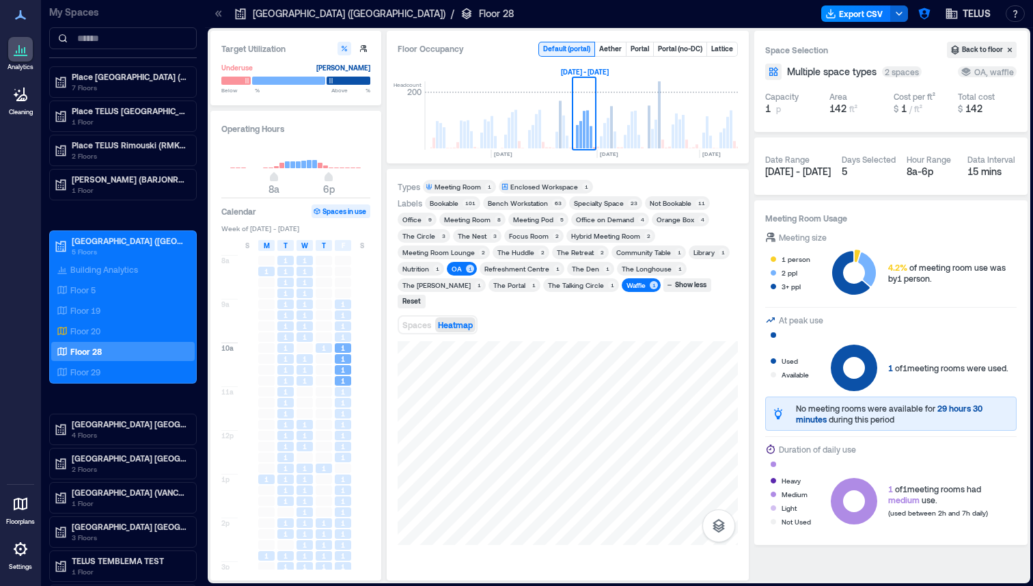
click at [456, 270] on div "OA" at bounding box center [457, 269] width 10 height 10
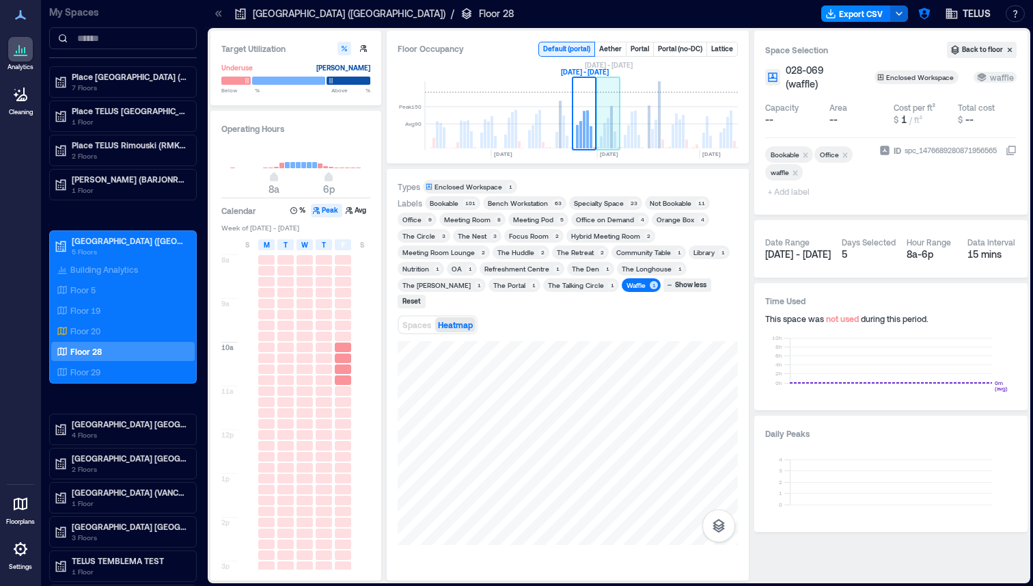
click at [614, 135] on rect at bounding box center [615, 139] width 3 height 17
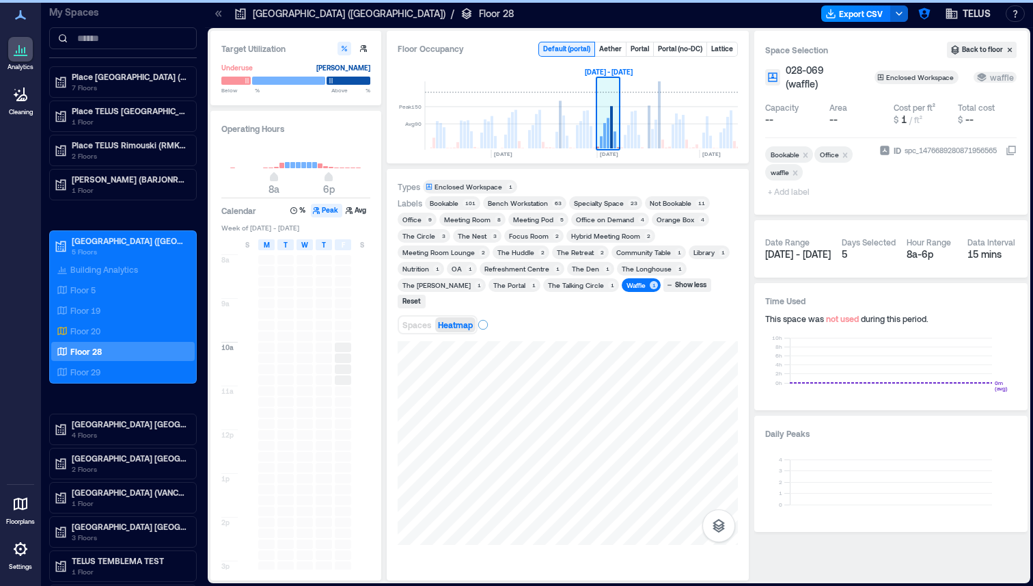
scroll to position [0, 1419]
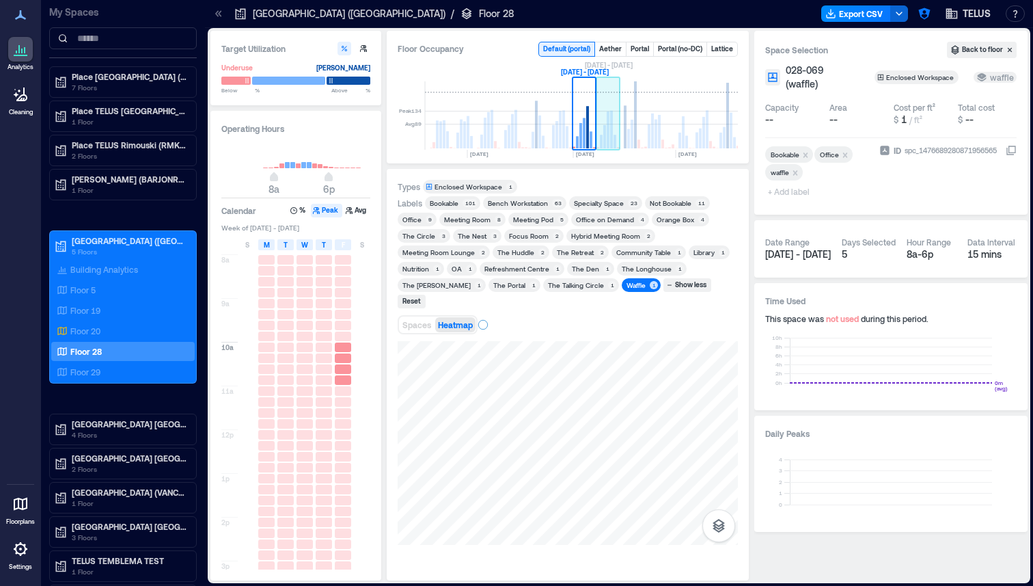
click at [607, 141] on rect at bounding box center [608, 129] width 3 height 37
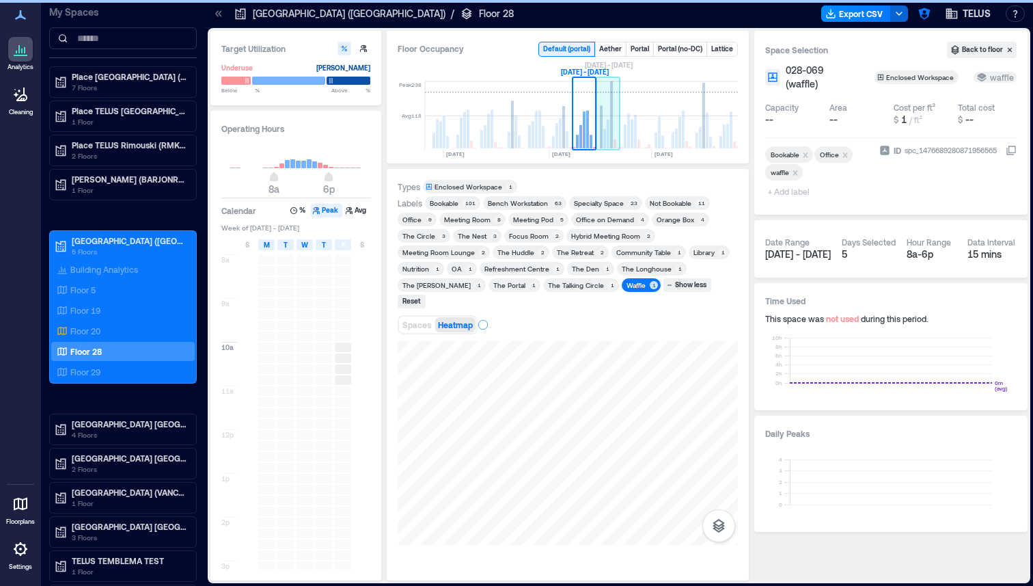
scroll to position [0, 1443]
click at [699, 143] on rect at bounding box center [700, 137] width 3 height 21
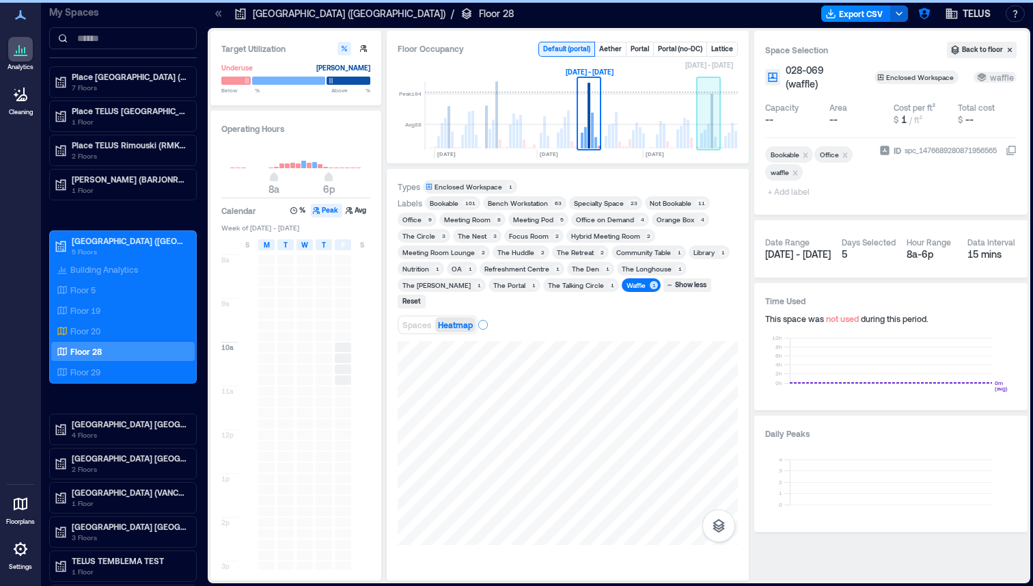
scroll to position [0, 1563]
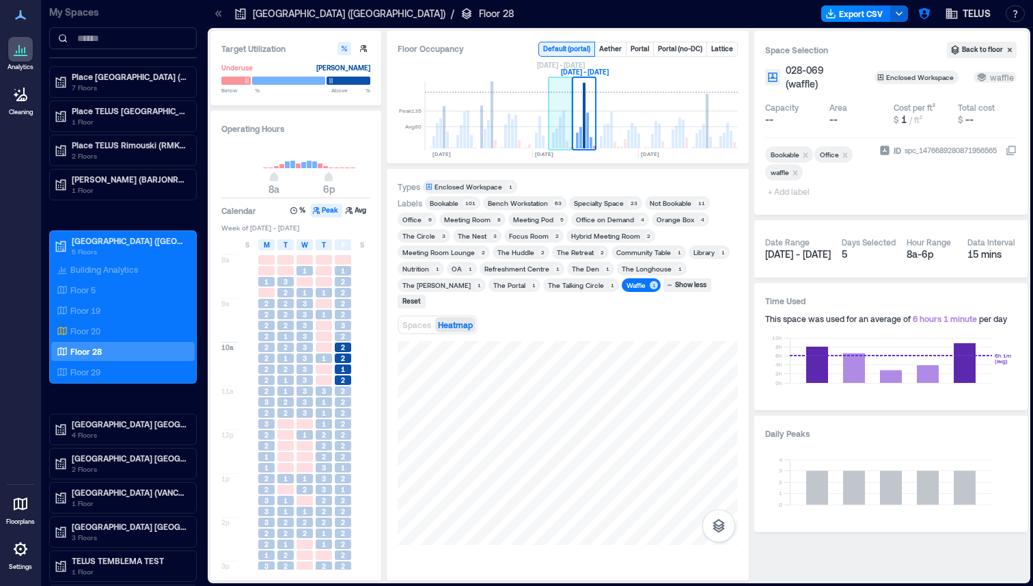
click at [555, 141] on rect at bounding box center [556, 138] width 3 height 20
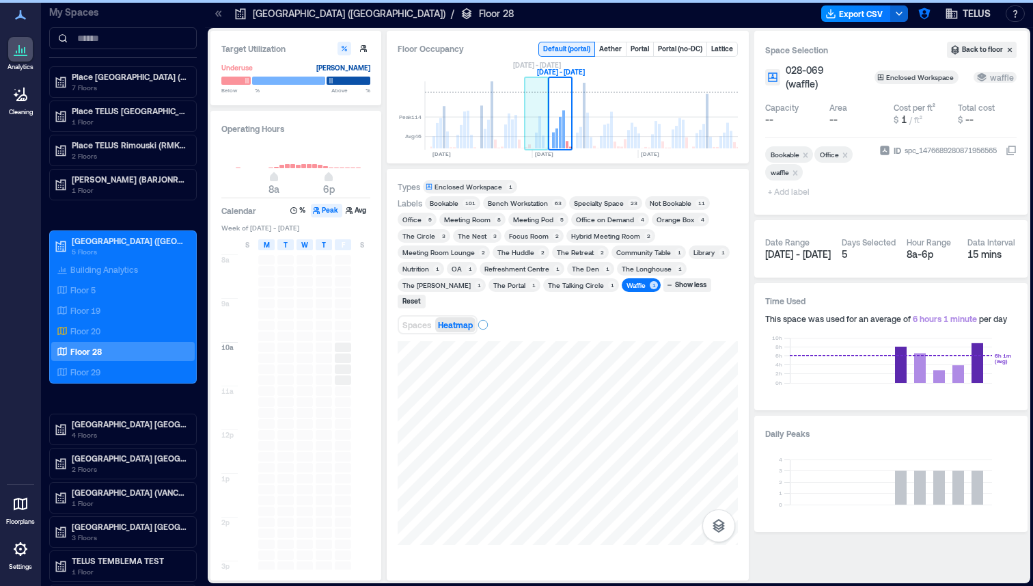
scroll to position [0, 1539]
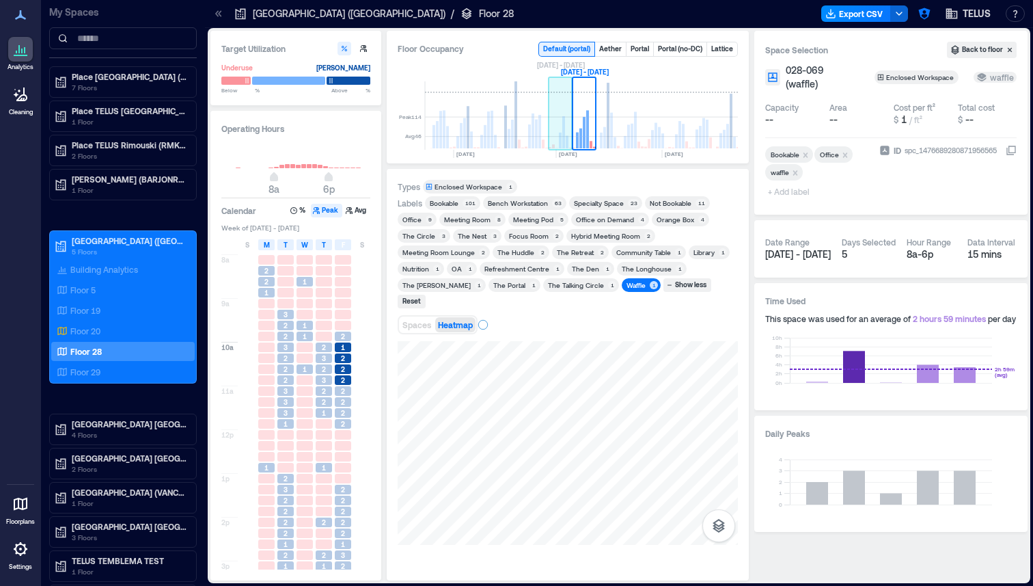
click at [565, 141] on rect at bounding box center [561, 115] width 24 height 68
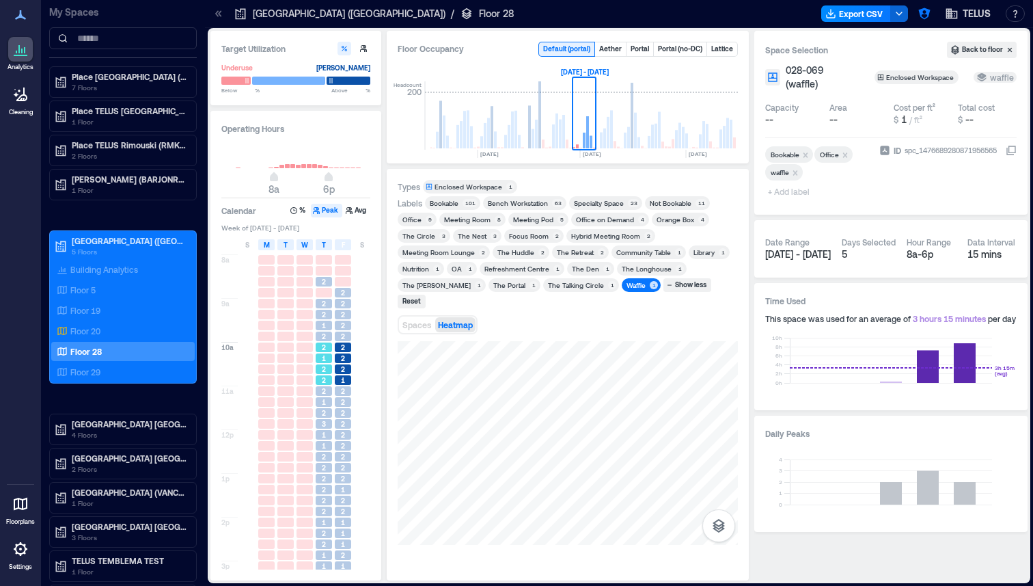
scroll to position [16, 0]
